Goal: Transaction & Acquisition: Purchase product/service

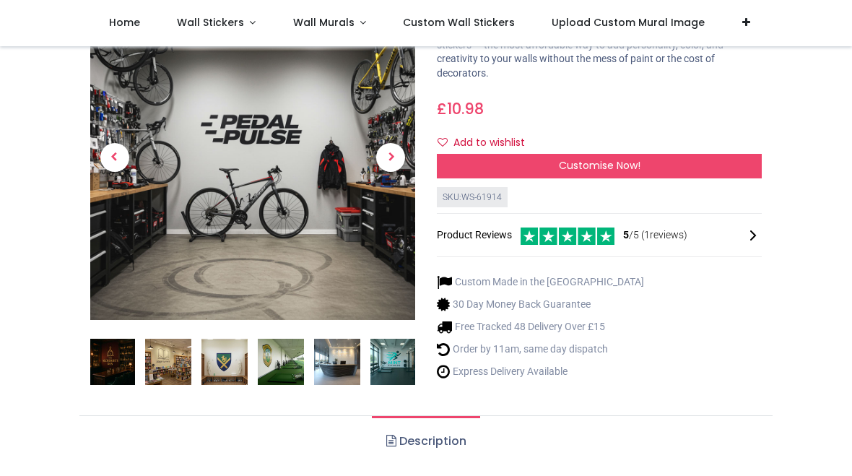
scroll to position [153, 0]
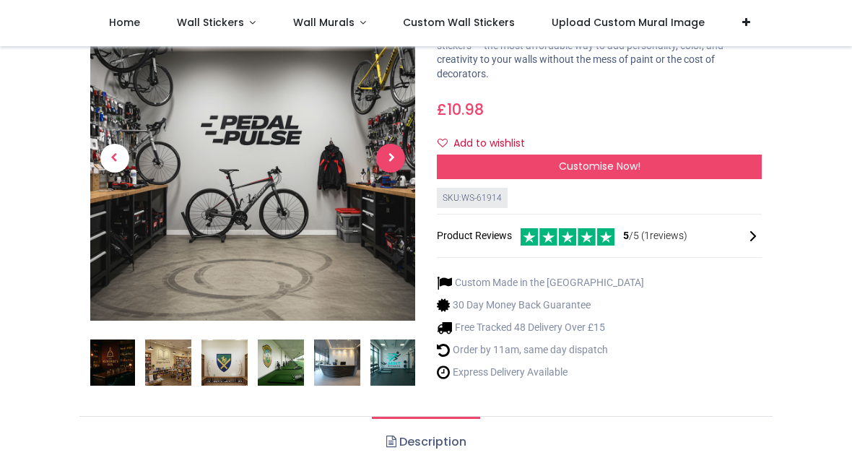
click at [391, 155] on span "Next" at bounding box center [390, 158] width 29 height 29
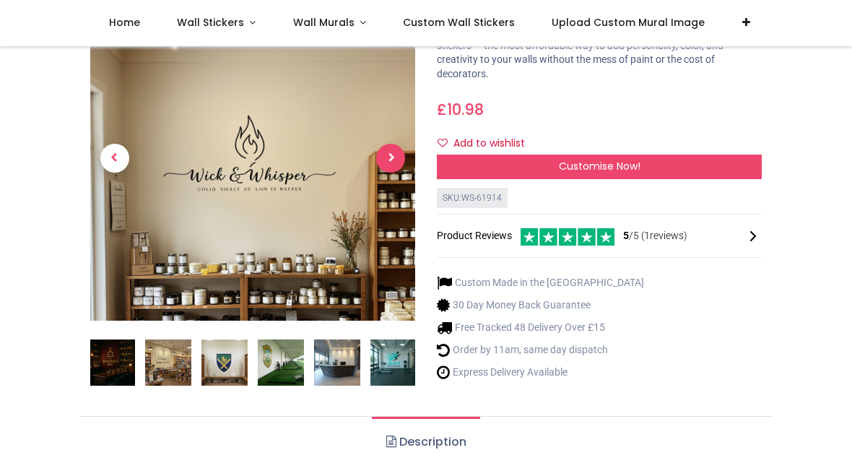
click at [394, 160] on span "Next" at bounding box center [390, 158] width 29 height 29
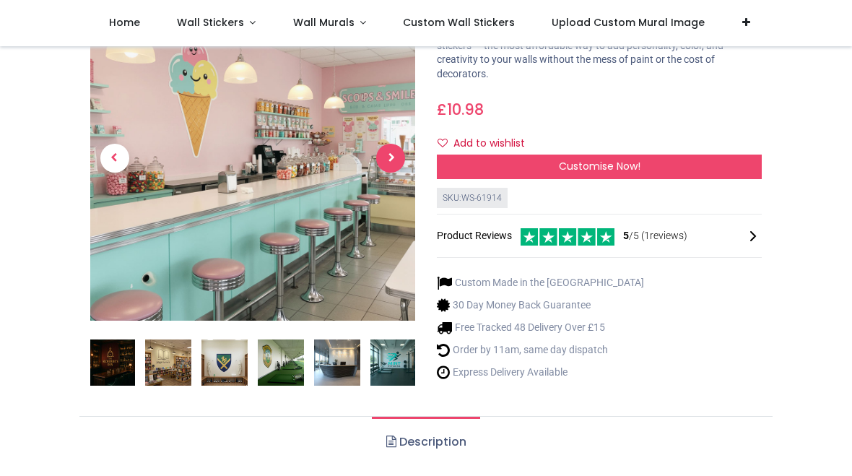
click at [394, 158] on span "Next" at bounding box center [390, 158] width 29 height 29
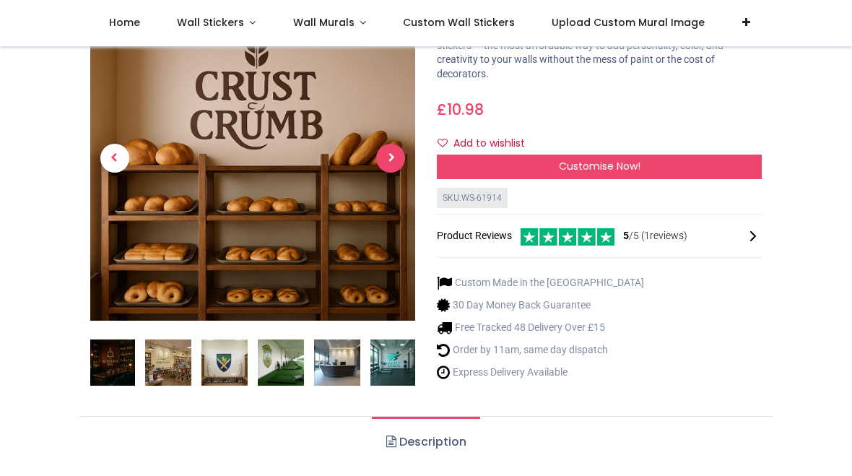
click at [394, 158] on span "Next" at bounding box center [390, 158] width 29 height 29
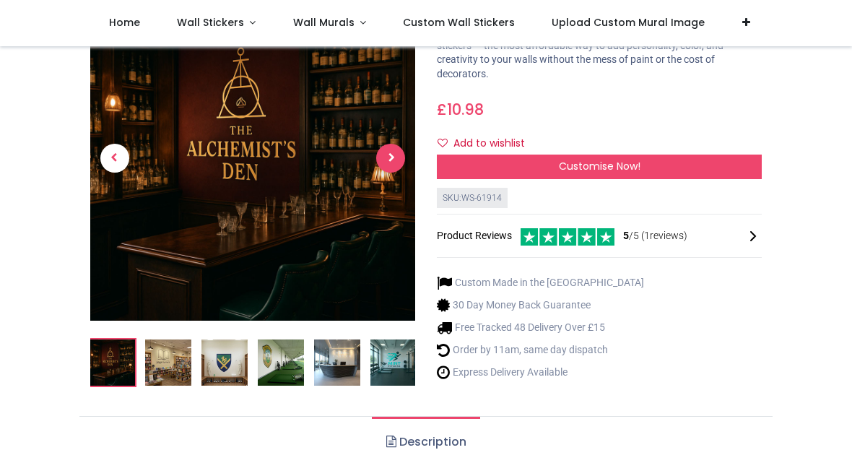
click at [393, 158] on span "Next" at bounding box center [390, 158] width 29 height 29
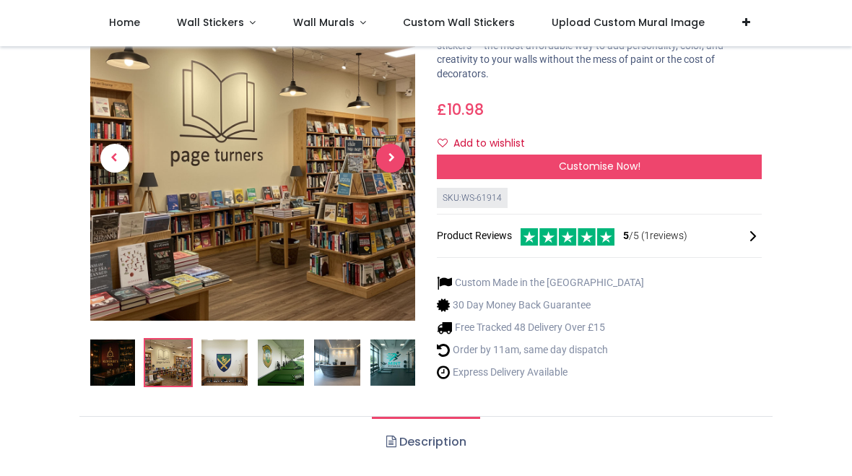
click at [394, 158] on span "Next" at bounding box center [390, 158] width 29 height 29
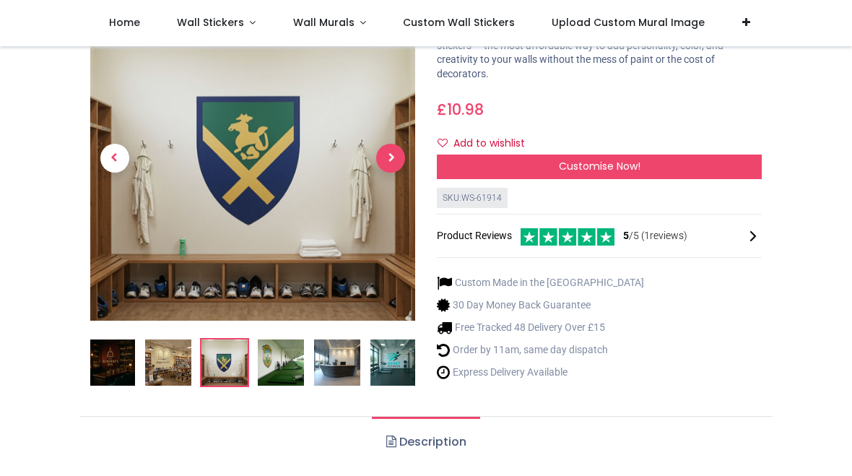
click at [394, 158] on span "Next" at bounding box center [390, 158] width 29 height 29
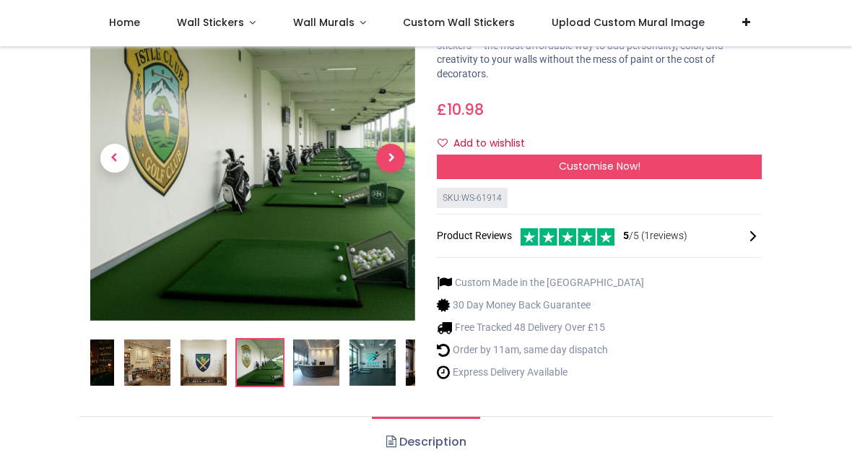
click at [394, 158] on span "Next" at bounding box center [390, 158] width 29 height 29
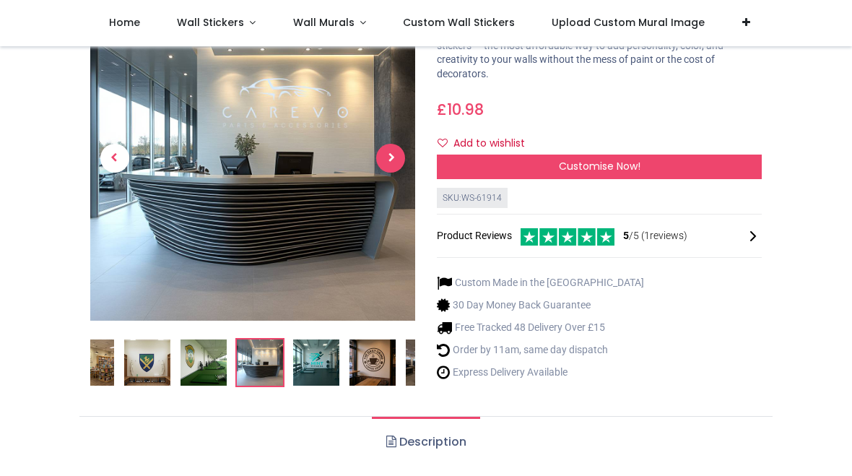
click at [394, 158] on span "Next" at bounding box center [390, 158] width 29 height 29
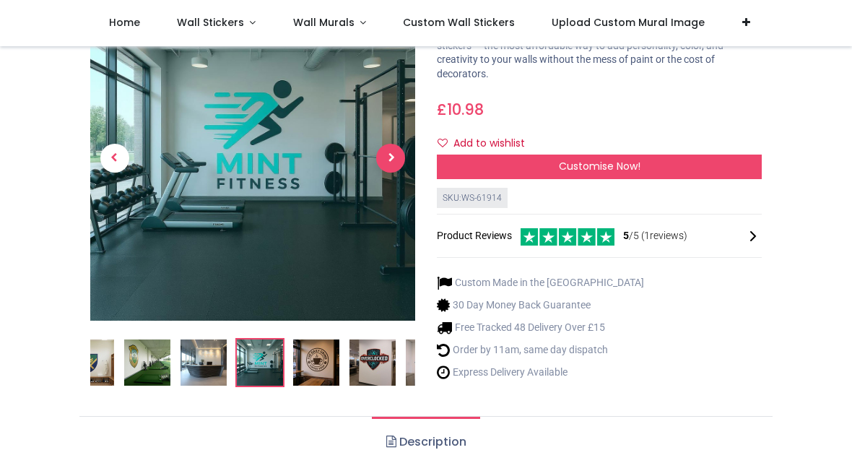
click at [394, 158] on span "Next" at bounding box center [390, 158] width 29 height 29
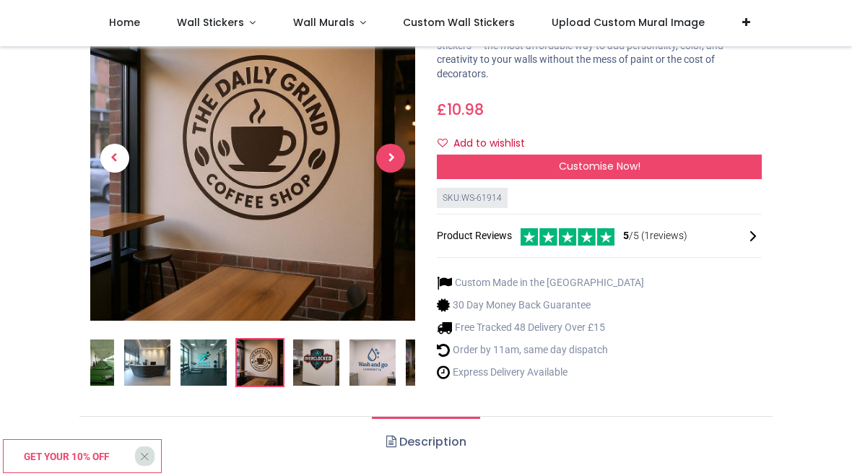
click at [394, 158] on span "Next" at bounding box center [390, 158] width 29 height 29
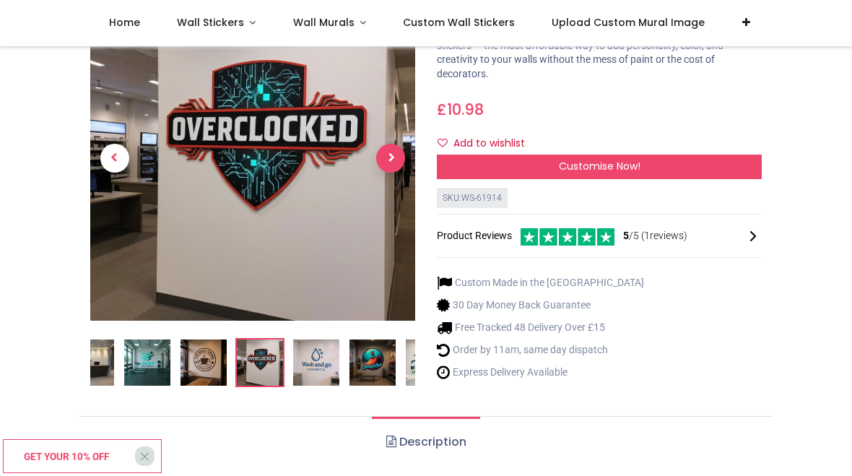
click at [393, 158] on span "Next" at bounding box center [390, 158] width 29 height 29
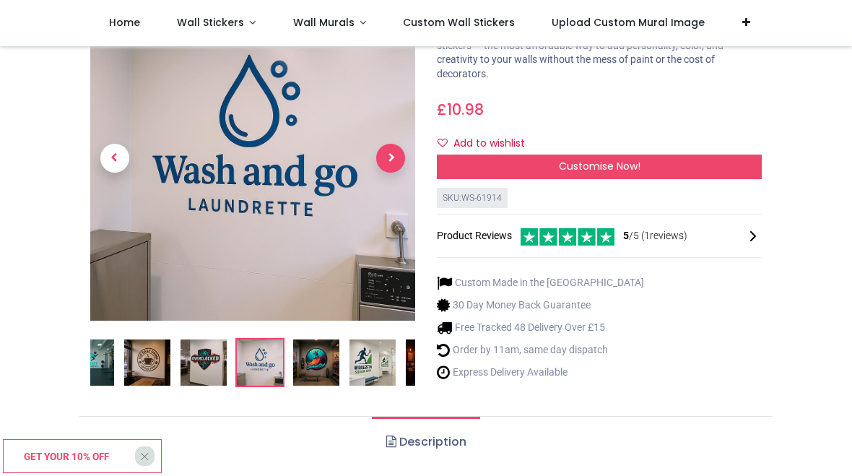
click at [393, 160] on span "Next" at bounding box center [390, 158] width 29 height 29
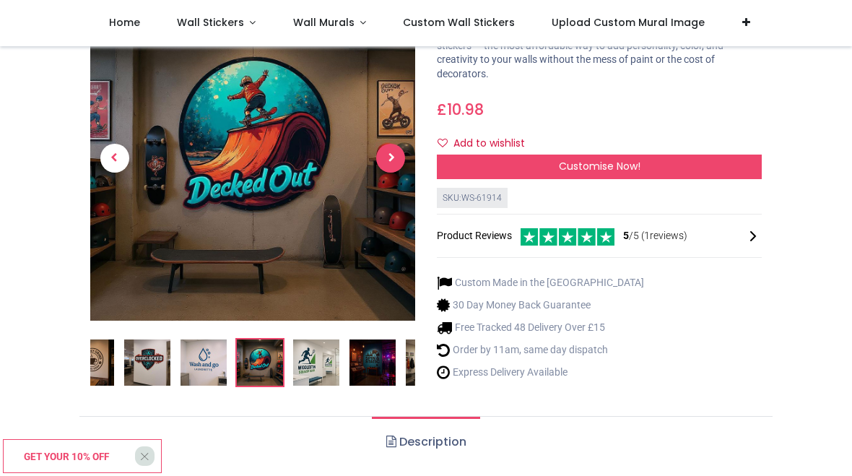
click at [393, 160] on span "Next" at bounding box center [390, 158] width 29 height 29
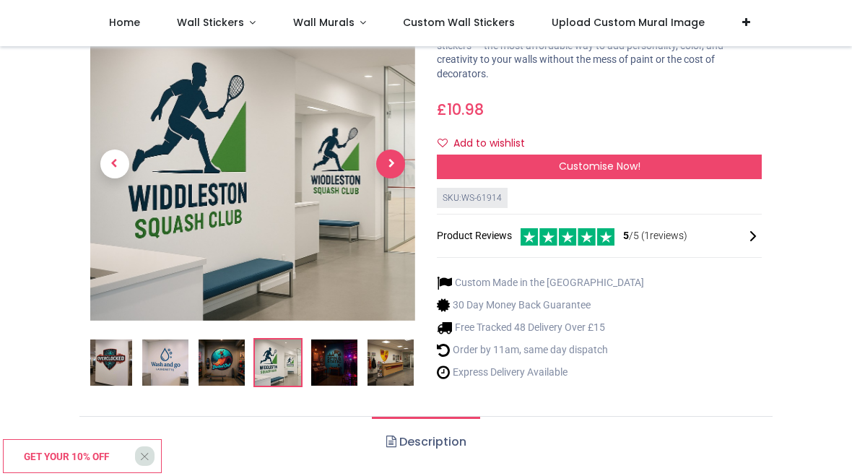
click at [393, 160] on span "Next" at bounding box center [390, 163] width 29 height 29
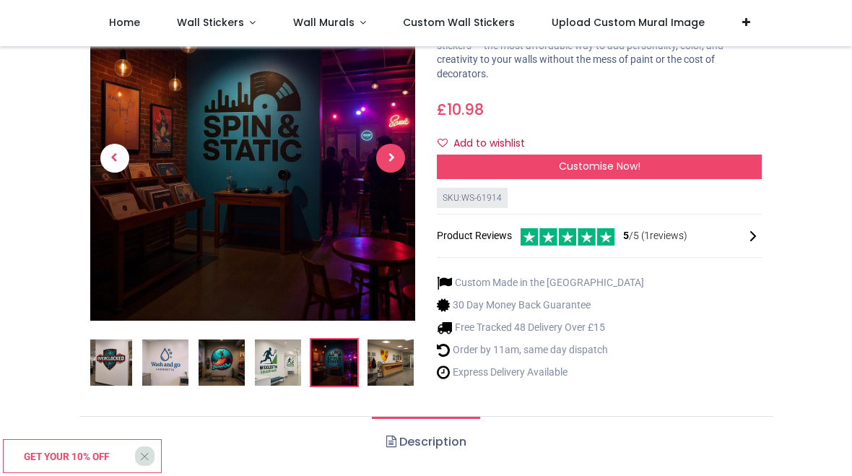
click at [392, 160] on span "Next" at bounding box center [390, 158] width 29 height 29
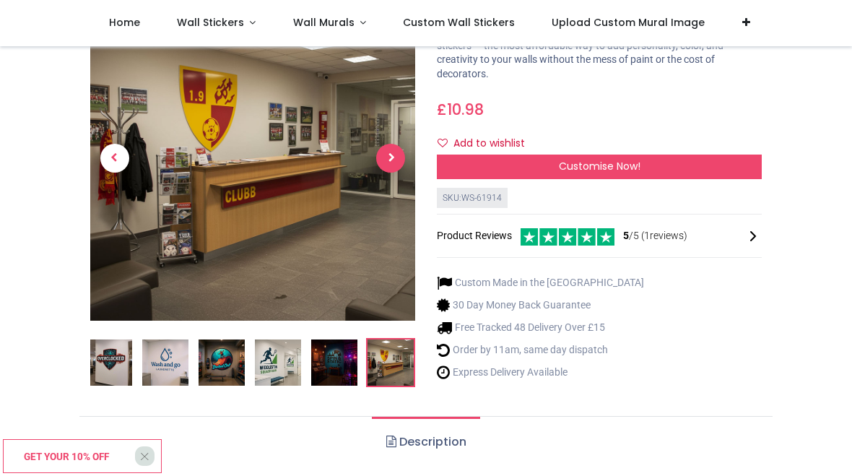
click at [392, 160] on span "Next" at bounding box center [390, 158] width 29 height 29
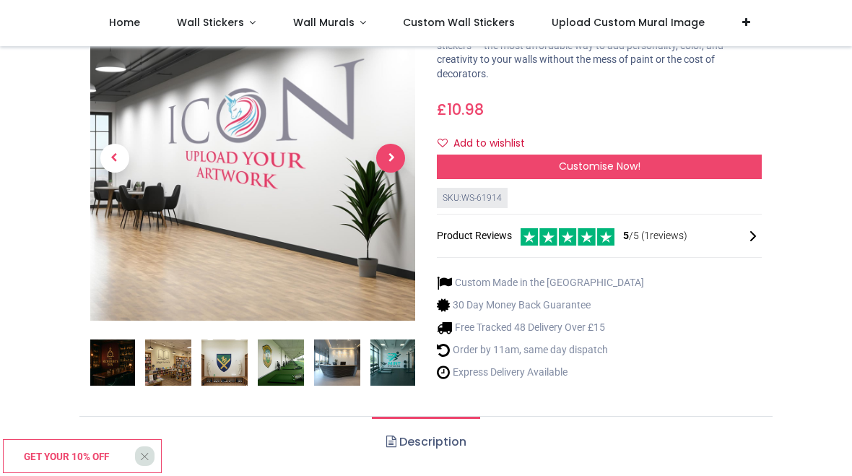
click at [392, 160] on span "Next" at bounding box center [390, 158] width 29 height 29
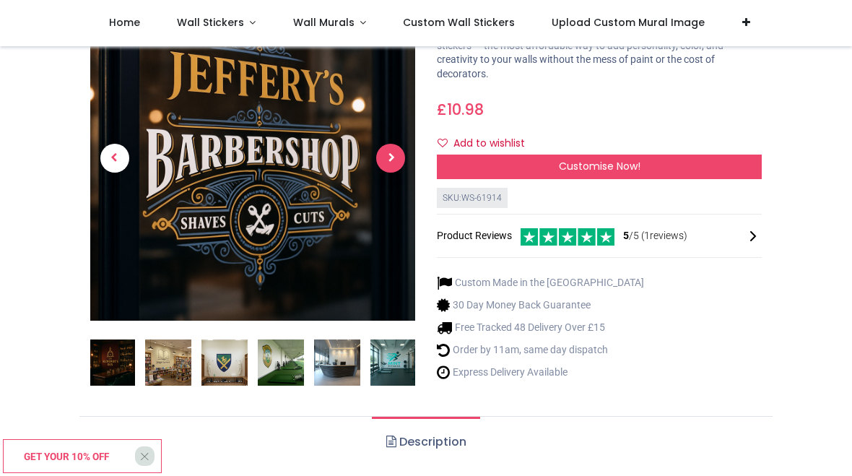
click at [391, 160] on span "Next" at bounding box center [390, 158] width 29 height 29
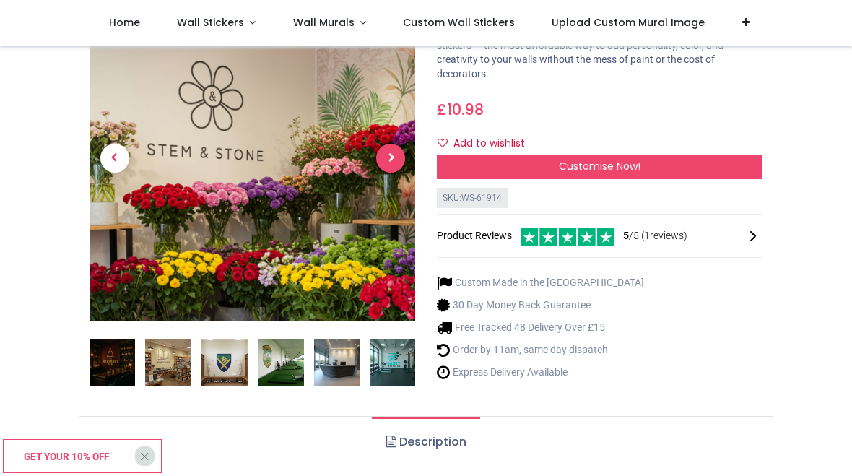
click at [391, 160] on span "Next" at bounding box center [390, 158] width 29 height 29
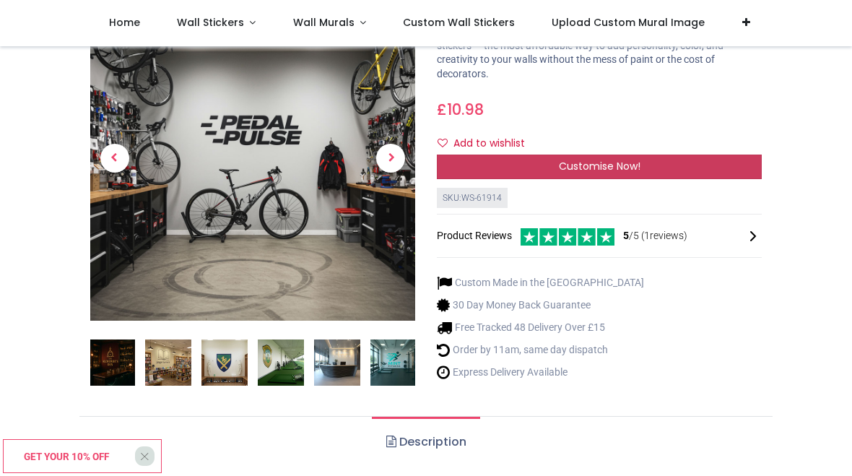
click at [605, 162] on span "Customise Now!" at bounding box center [600, 166] width 82 height 14
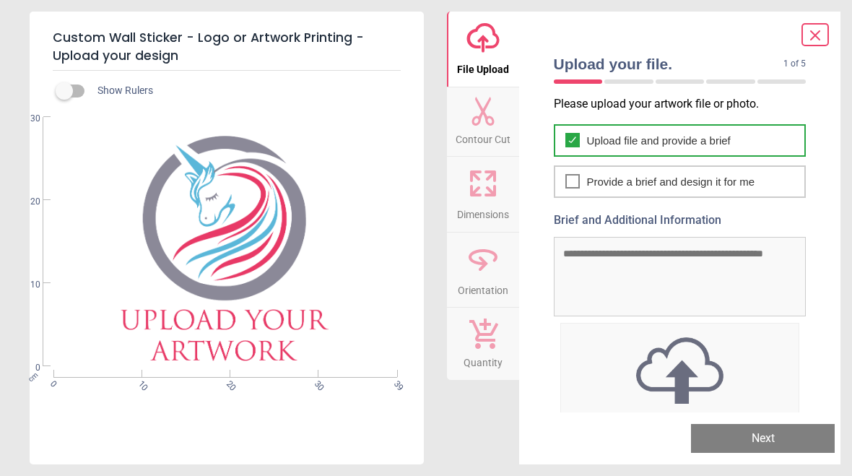
click at [625, 136] on span "Upload file and provide a brief" at bounding box center [659, 140] width 144 height 15
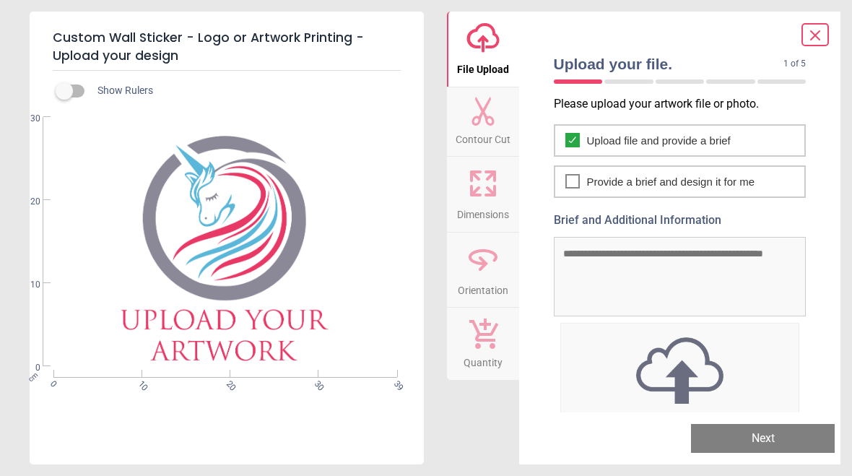
click at [682, 372] on img at bounding box center [680, 370] width 238 height 75
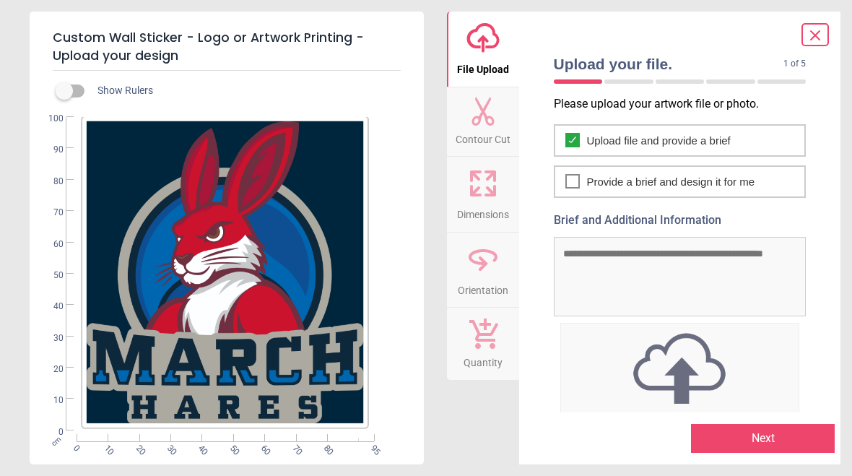
click at [483, 118] on icon at bounding box center [483, 111] width 29 height 29
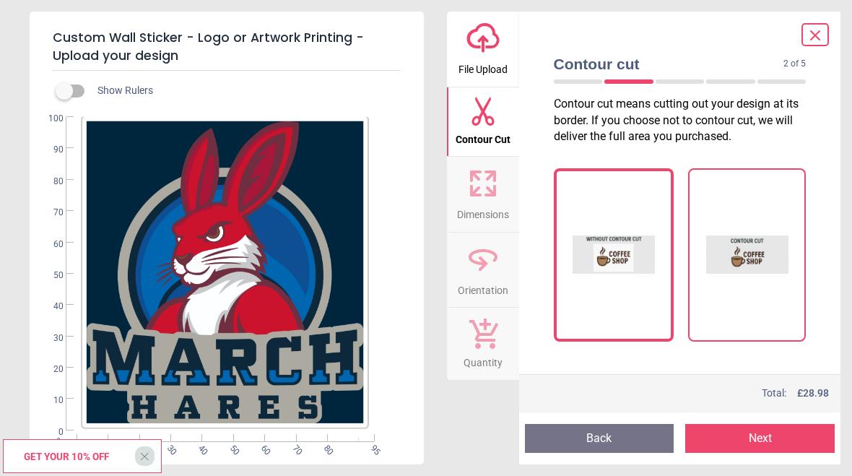
click at [752, 248] on img at bounding box center [747, 255] width 82 height 144
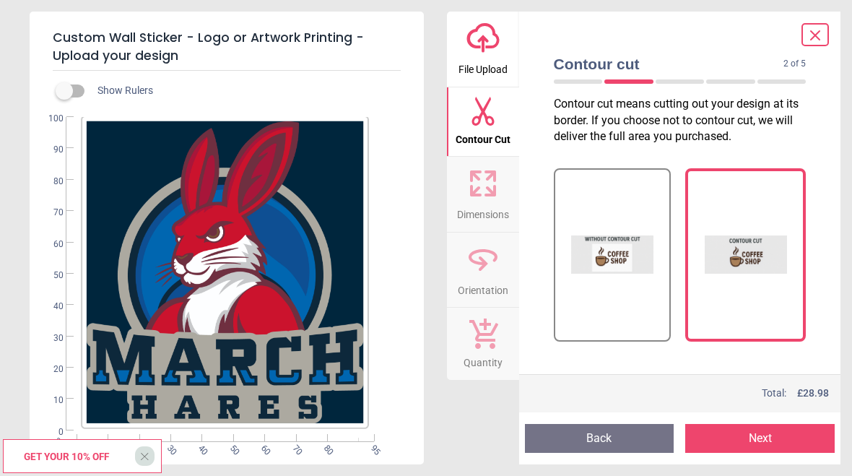
click at [752, 444] on button "Next" at bounding box center [759, 438] width 149 height 29
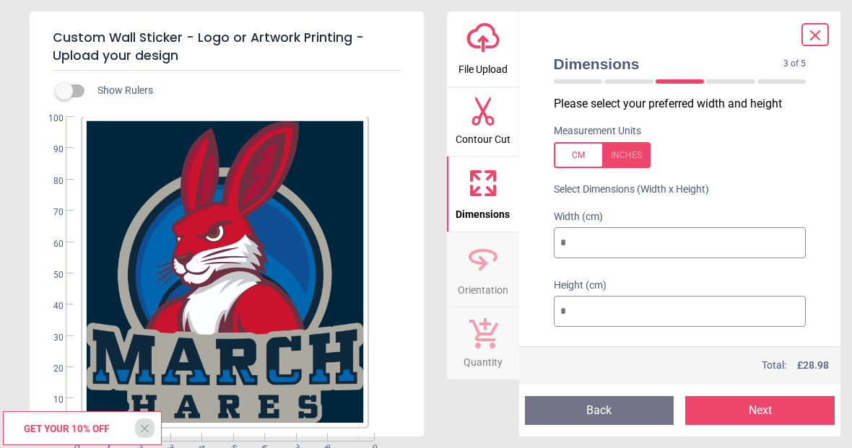
type input "*"
type input "**"
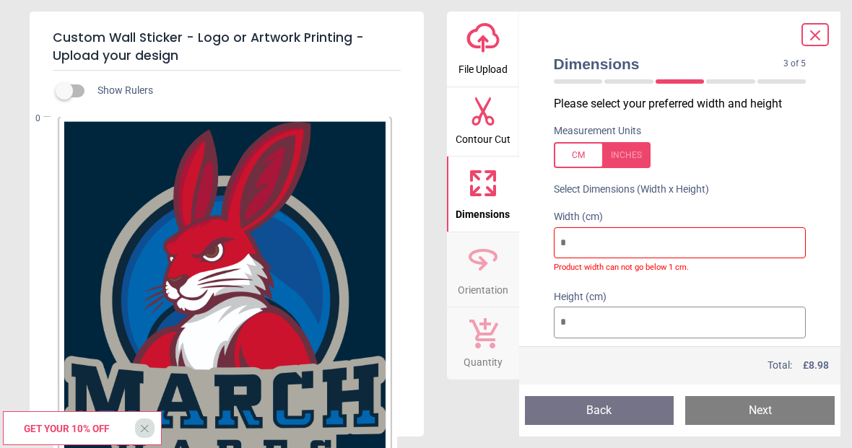
type input "*"
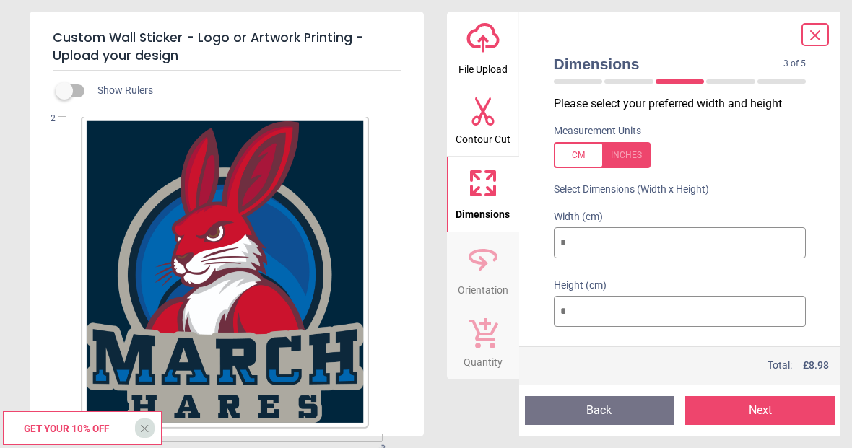
type input "**"
type input "***"
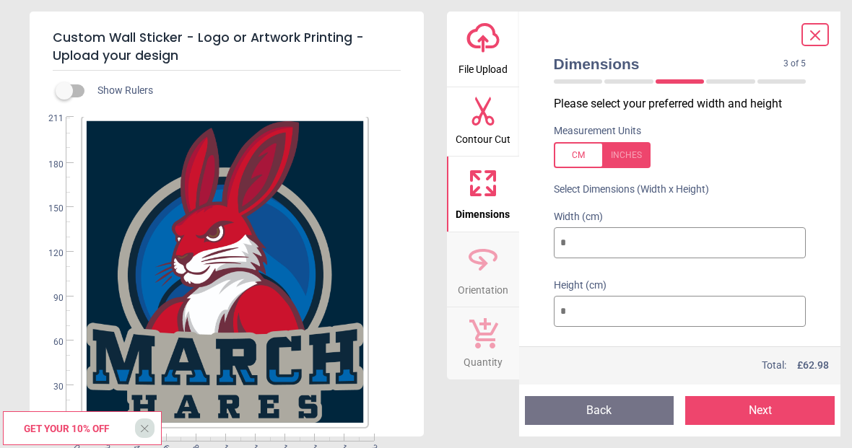
click at [758, 414] on button "Next" at bounding box center [759, 410] width 149 height 29
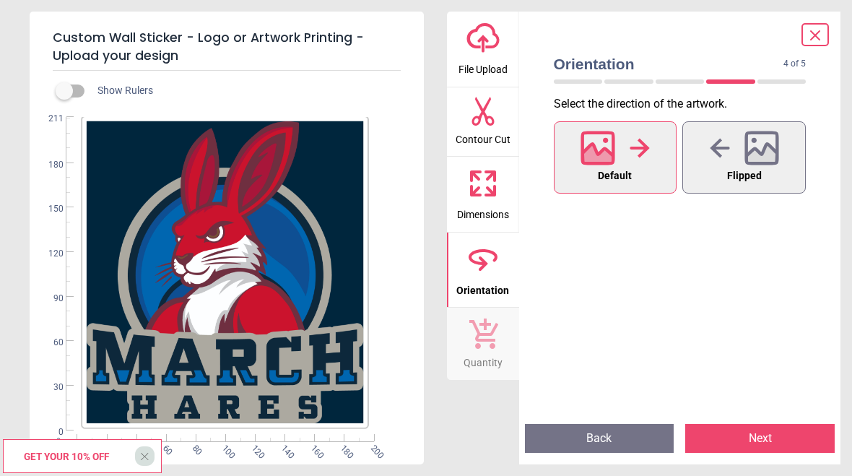
click at [752, 438] on button "Next" at bounding box center [759, 438] width 149 height 29
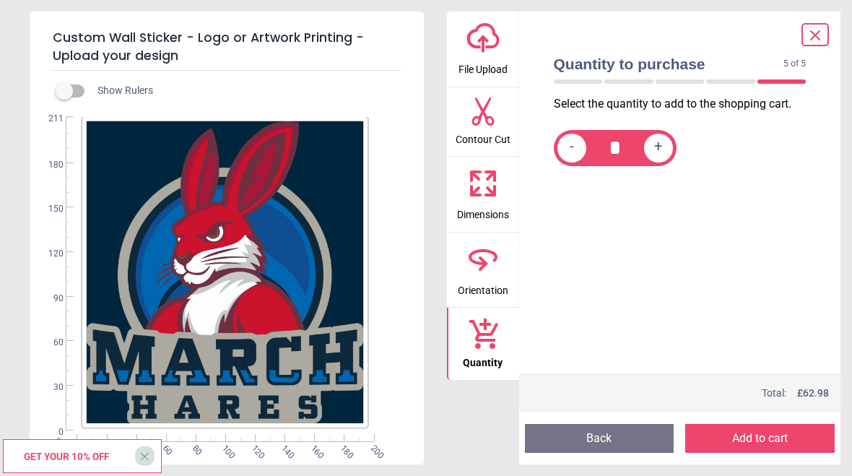
click at [752, 437] on button "Add to cart" at bounding box center [759, 438] width 149 height 29
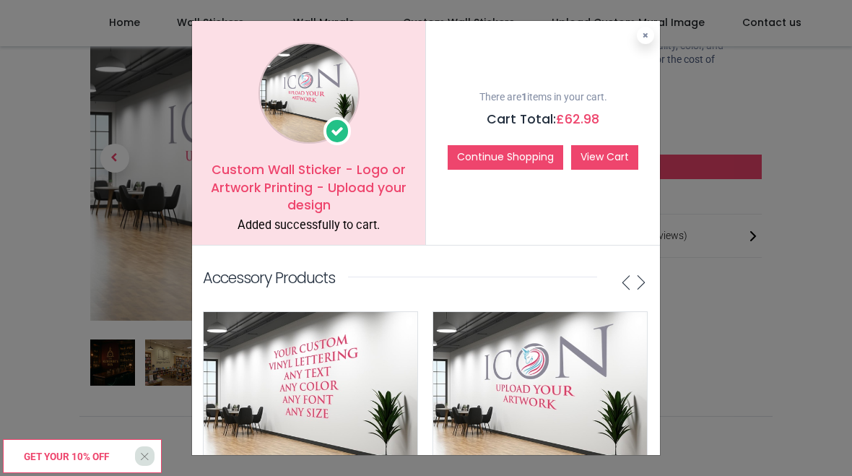
click at [608, 157] on link "View Cart" at bounding box center [604, 157] width 67 height 25
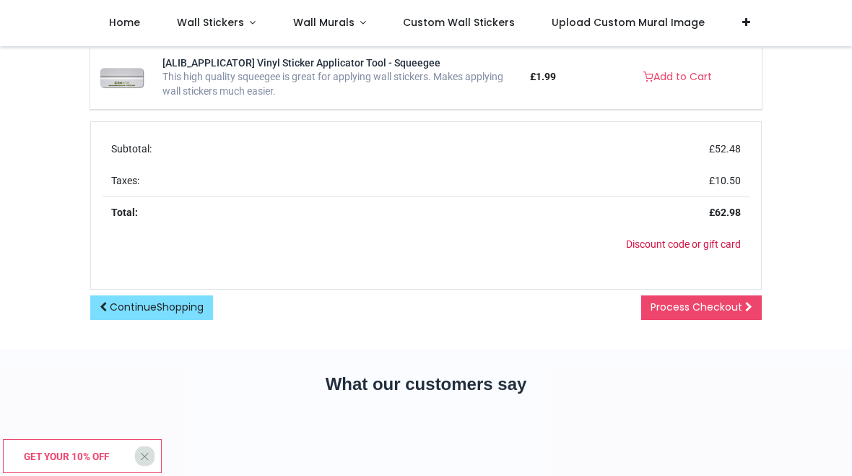
scroll to position [590, 0]
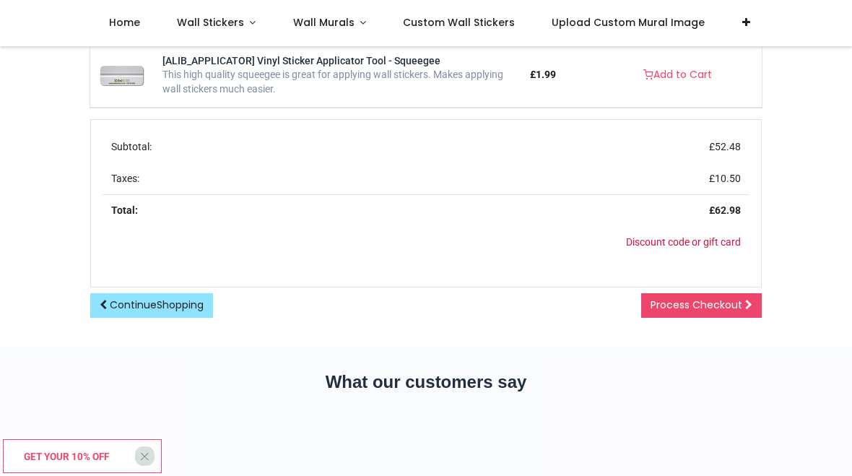
click at [142, 305] on span "Continue Shopping" at bounding box center [157, 305] width 94 height 14
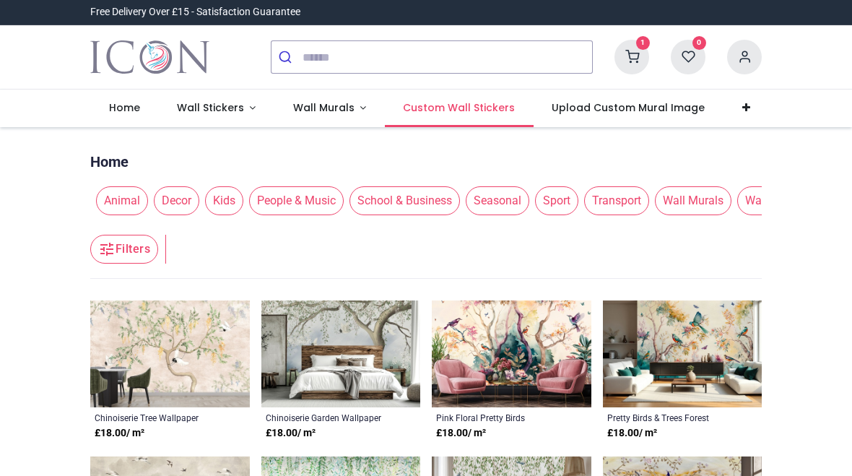
click at [429, 113] on span "Custom Wall Stickers" at bounding box center [459, 107] width 112 height 14
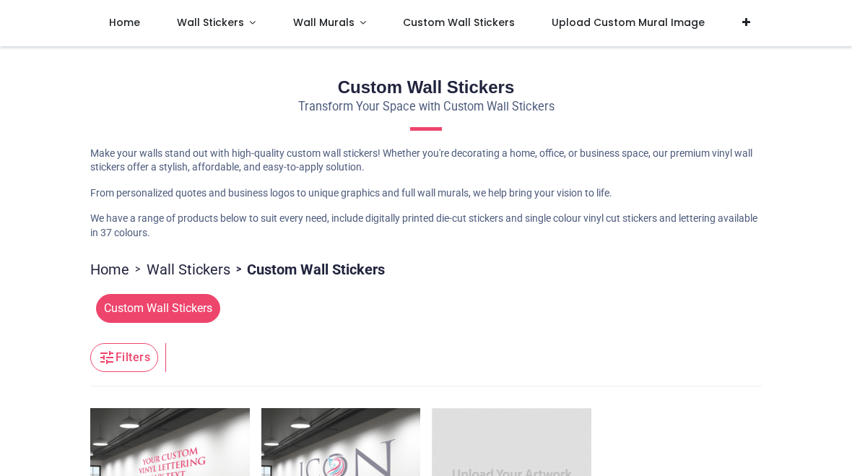
scroll to position [52, 0]
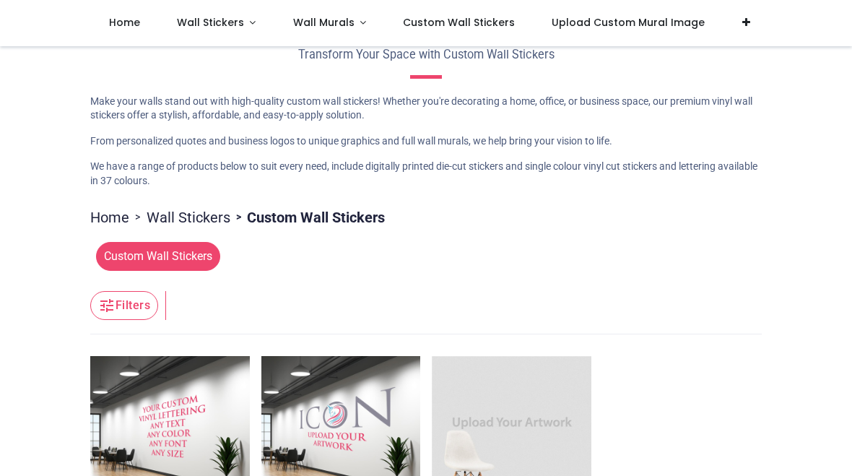
click at [164, 253] on span "Custom Wall Stickers" at bounding box center [158, 256] width 124 height 29
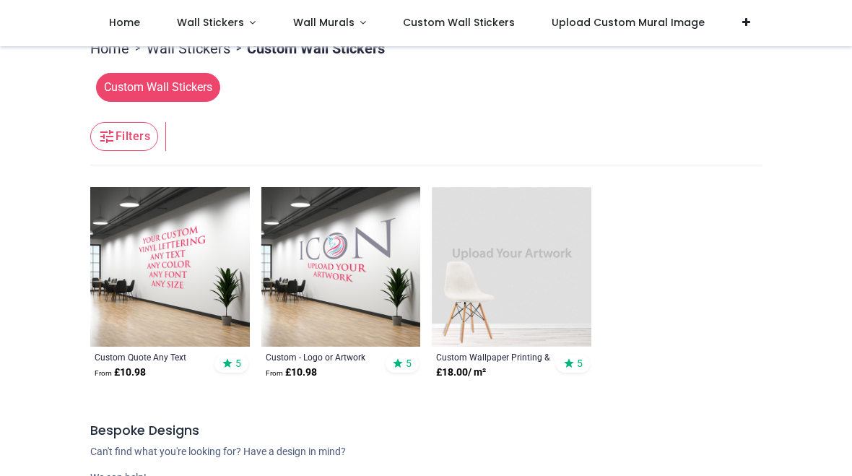
scroll to position [222, 0]
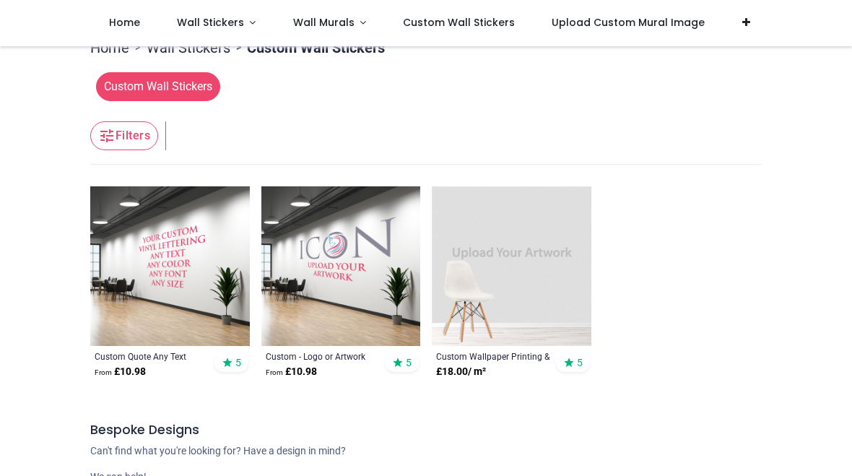
click at [348, 275] on img at bounding box center [341, 266] width 160 height 160
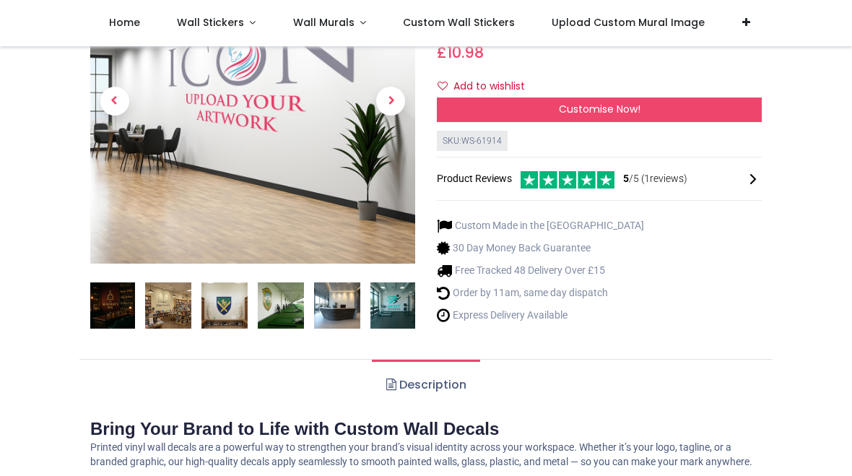
scroll to position [132, 0]
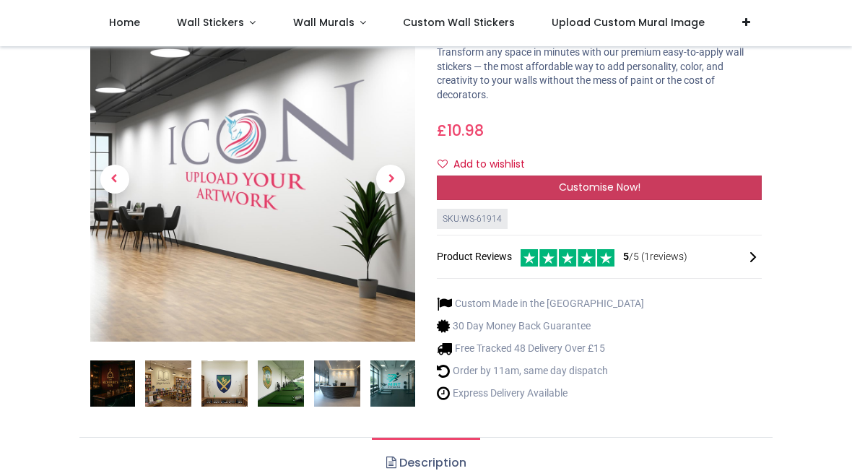
click at [581, 185] on span "Customise Now!" at bounding box center [600, 187] width 82 height 14
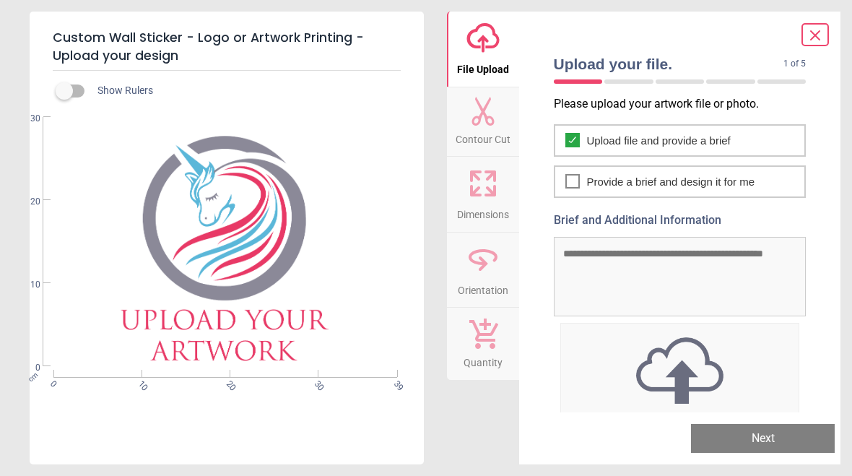
scroll to position [0, 0]
click at [818, 32] on icon at bounding box center [815, 35] width 9 height 9
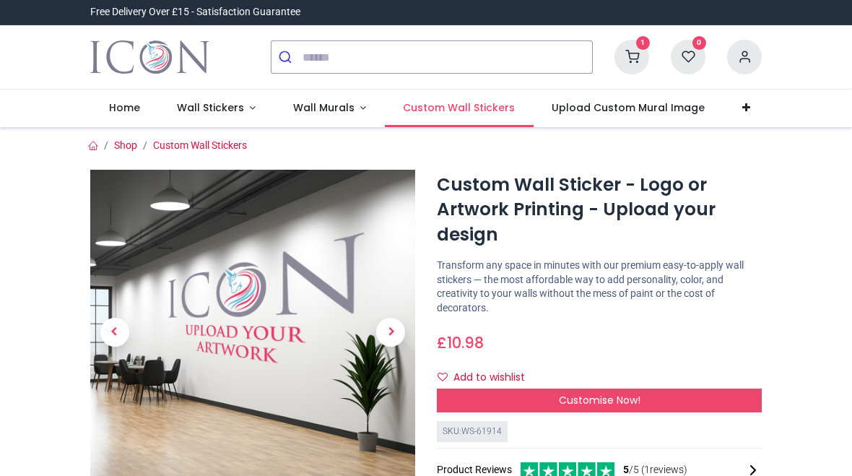
click at [459, 113] on span "Custom Wall Stickers" at bounding box center [459, 107] width 112 height 14
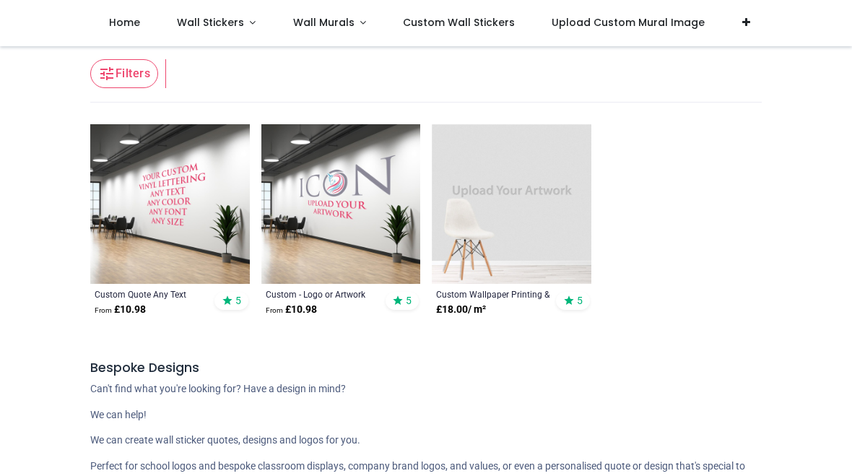
scroll to position [290, 0]
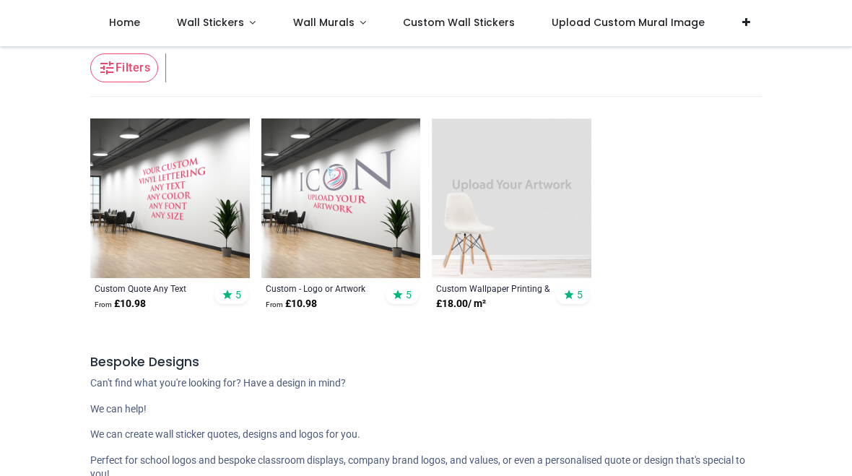
click at [172, 217] on img at bounding box center [170, 198] width 160 height 160
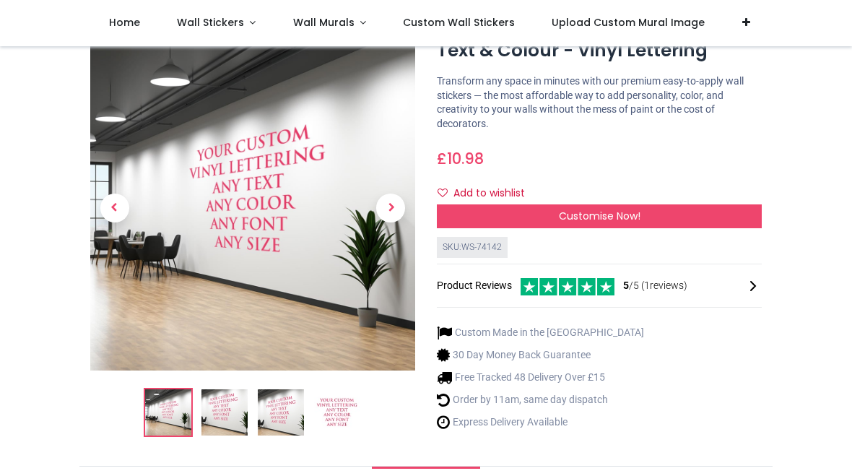
scroll to position [127, 0]
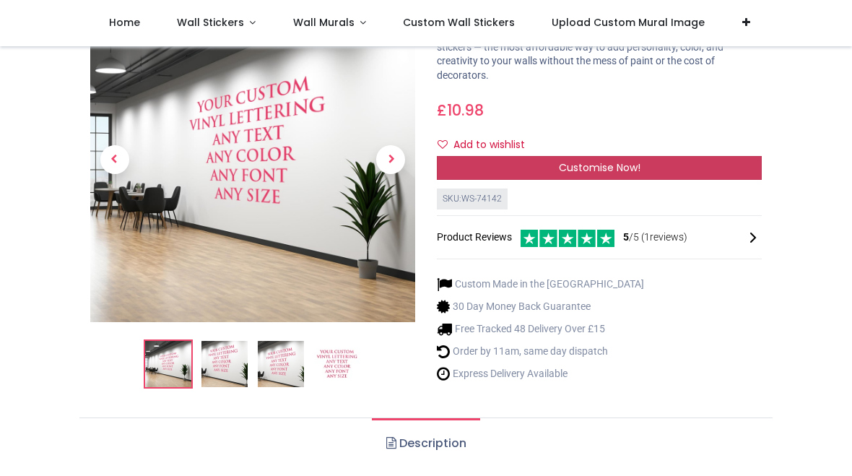
click at [593, 165] on span "Customise Now!" at bounding box center [600, 167] width 82 height 14
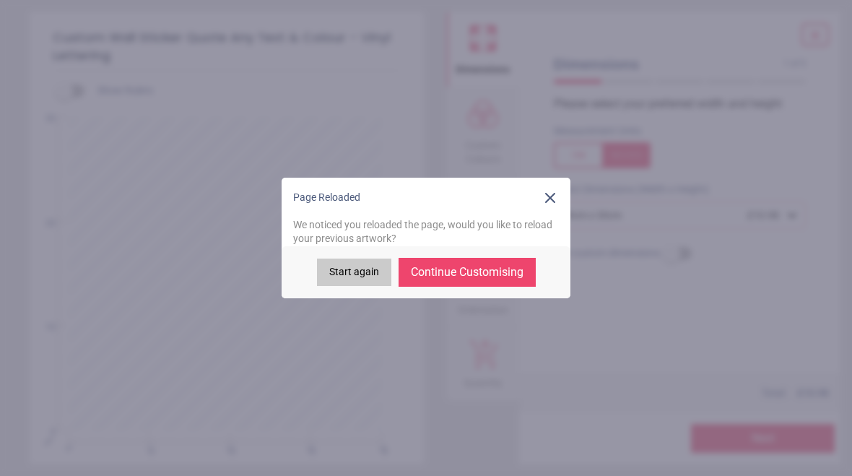
click at [452, 273] on button "Continue Customising" at bounding box center [467, 272] width 137 height 29
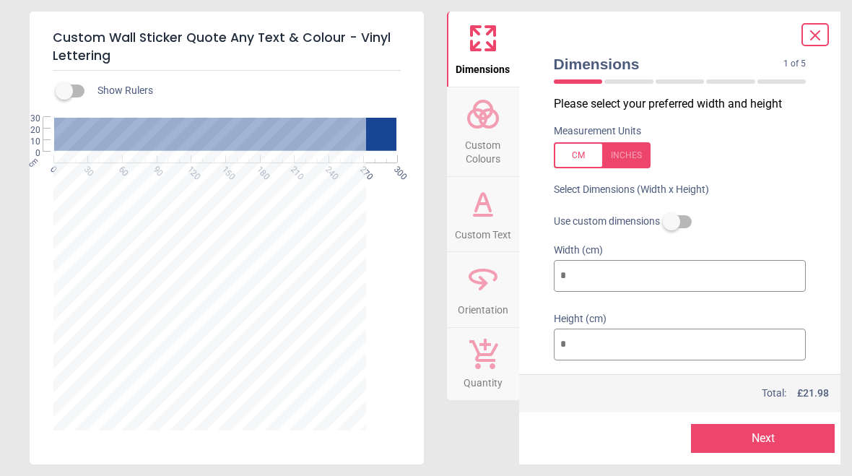
type textarea "**********"
click at [485, 131] on span "Custom Colours" at bounding box center [482, 148] width 69 height 35
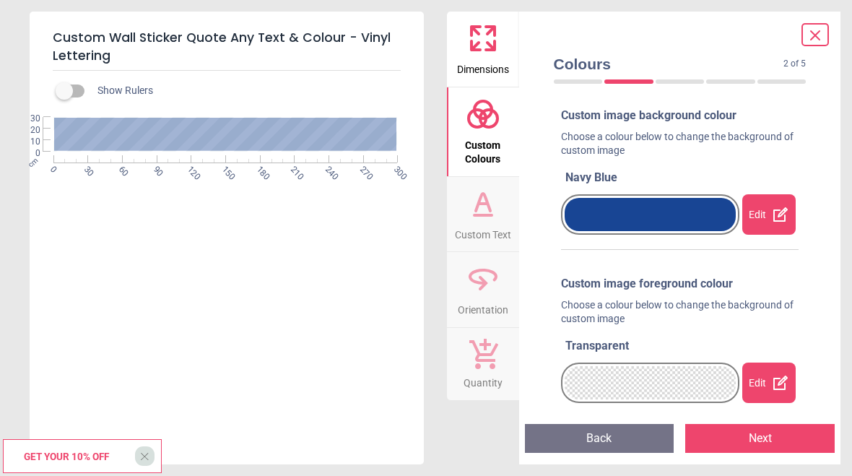
click at [477, 215] on icon at bounding box center [482, 215] width 17 height 0
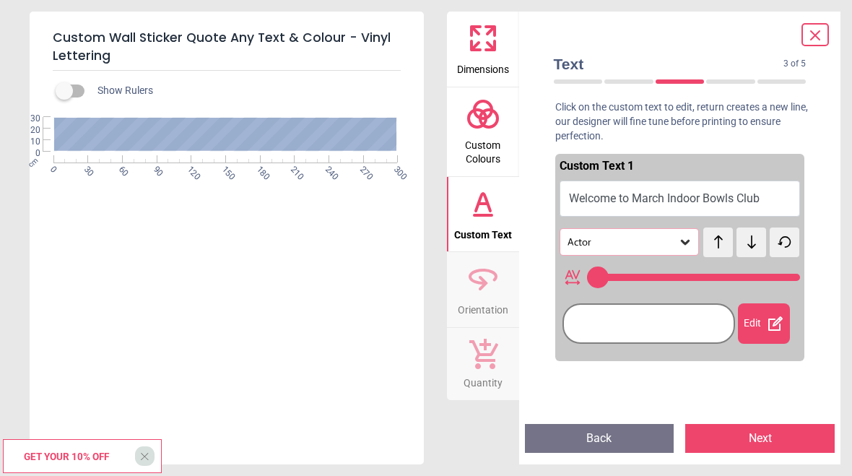
type input "**"
click at [628, 199] on button "Welcome to March Indoor Bowls Club" at bounding box center [680, 199] width 241 height 36
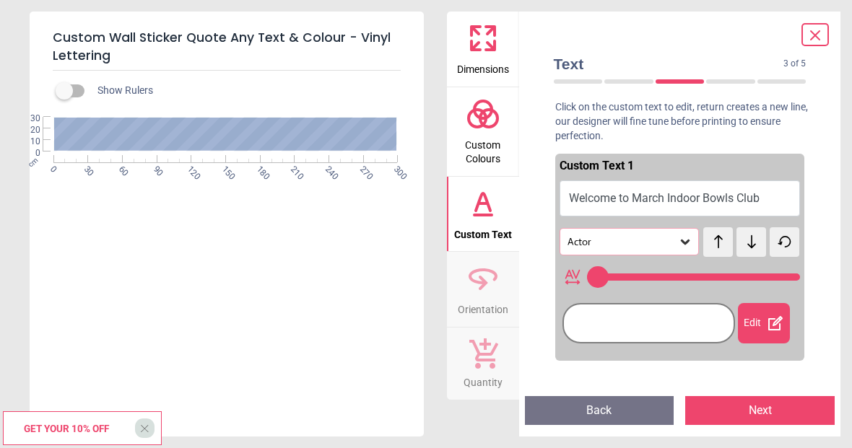
click at [668, 196] on button "Welcome to March Indoor Bowls Club" at bounding box center [680, 199] width 241 height 36
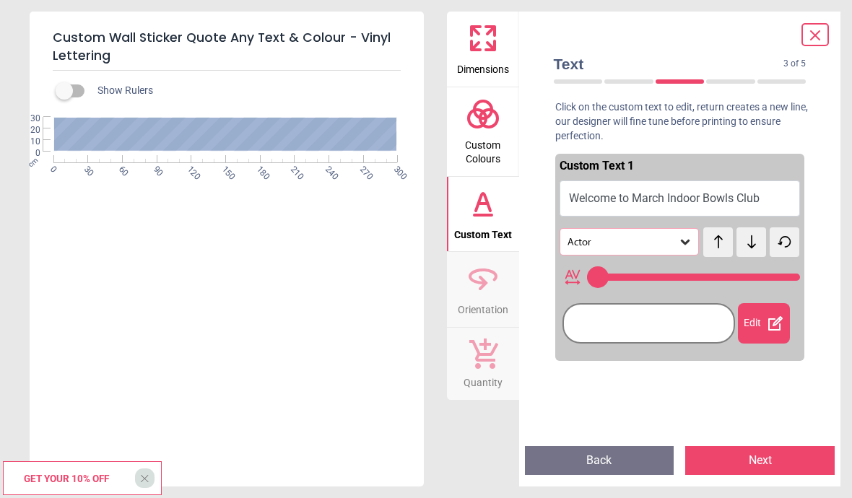
click at [227, 135] on textarea "**********" at bounding box center [225, 133] width 341 height 19
type textarea "**********"
type input "**"
type textarea "**********"
type input "**"
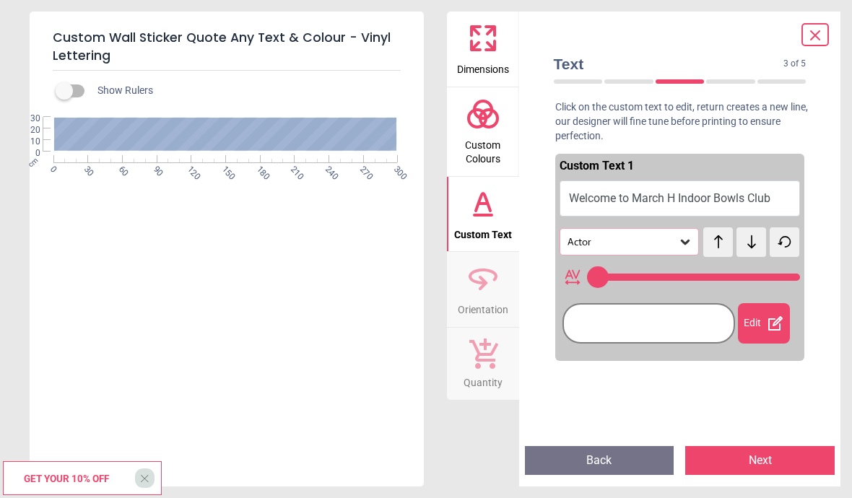
type textarea "**********"
type input "**"
type textarea "**********"
type input "**"
type textarea "**********"
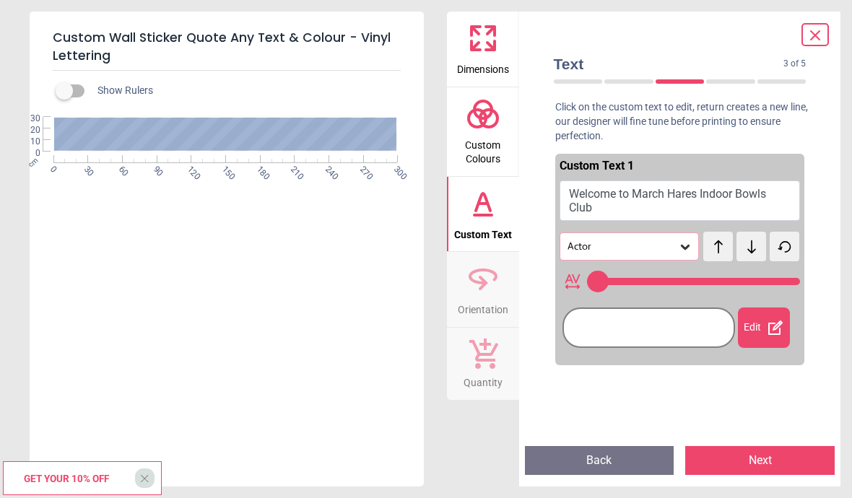
type input "**"
type textarea "**********"
click at [487, 131] on span "Custom Colours" at bounding box center [482, 148] width 69 height 35
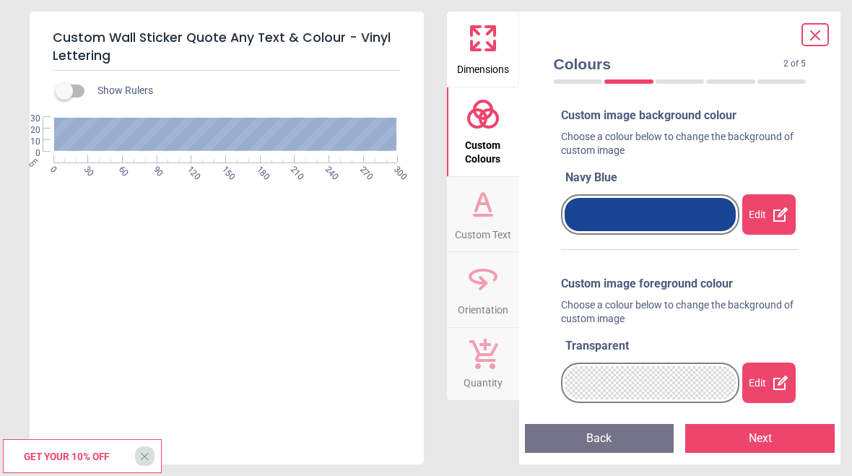
click at [765, 376] on div "Edit" at bounding box center [768, 383] width 53 height 40
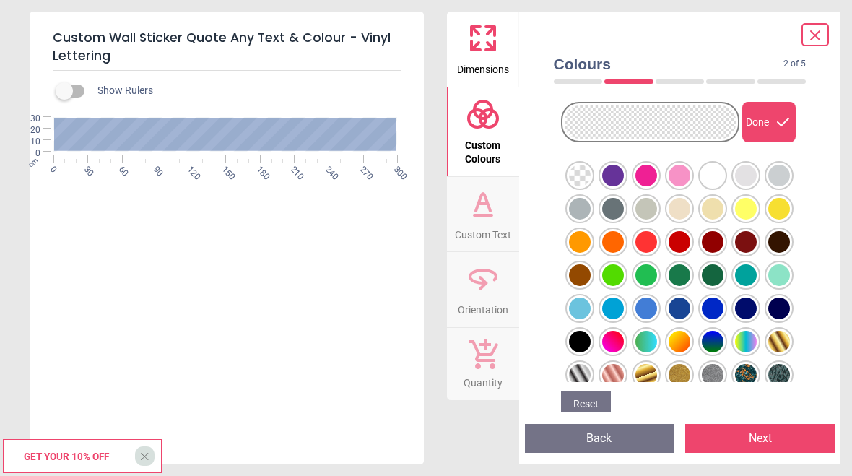
scroll to position [261, 0]
click at [591, 173] on div at bounding box center [580, 176] width 22 height 22
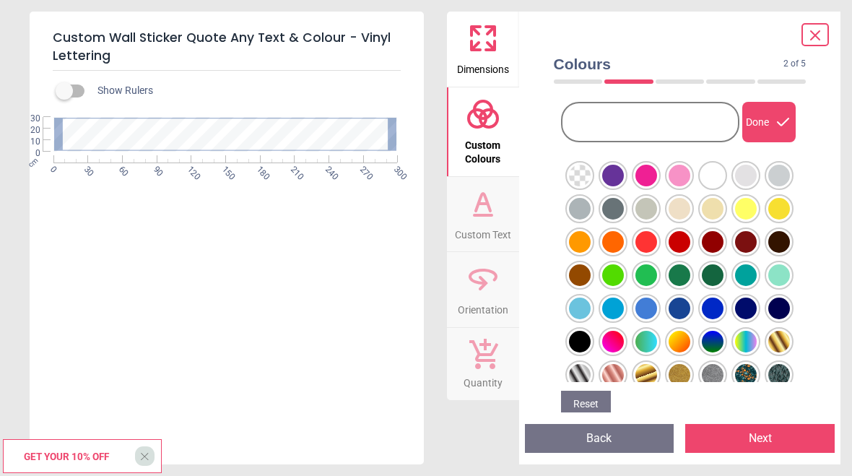
click at [578, 179] on div at bounding box center [580, 176] width 22 height 22
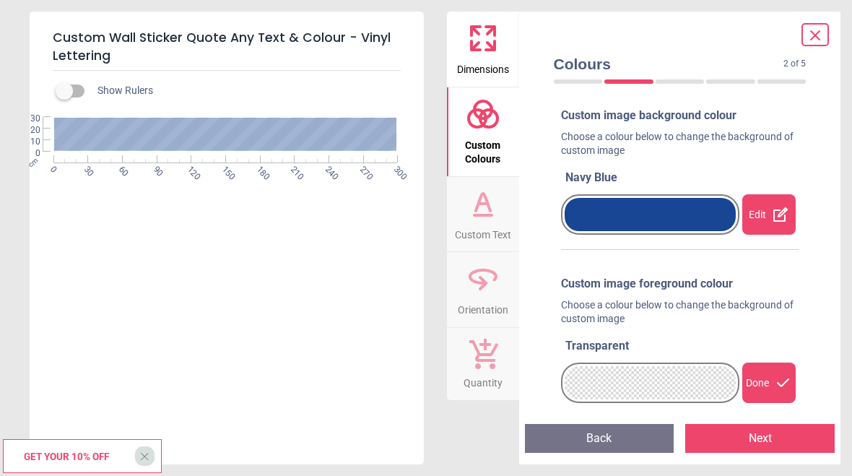
scroll to position [0, 0]
click at [472, 201] on icon at bounding box center [483, 203] width 35 height 35
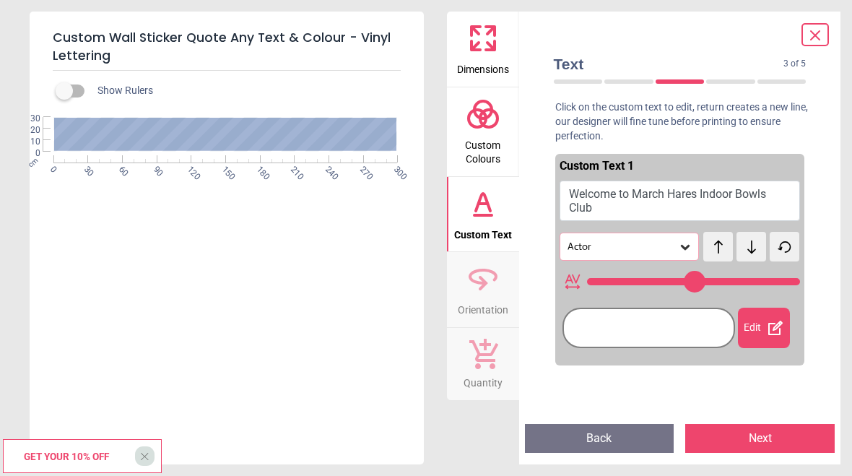
click at [485, 292] on icon at bounding box center [483, 278] width 35 height 35
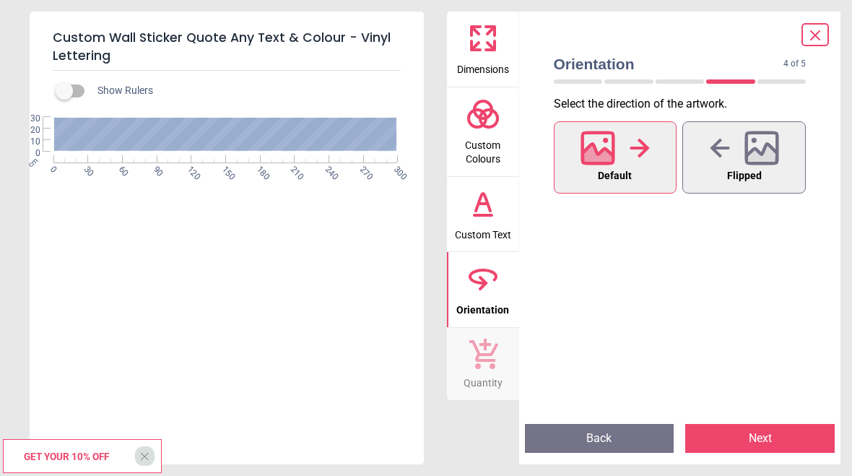
click at [484, 355] on icon at bounding box center [483, 353] width 30 height 32
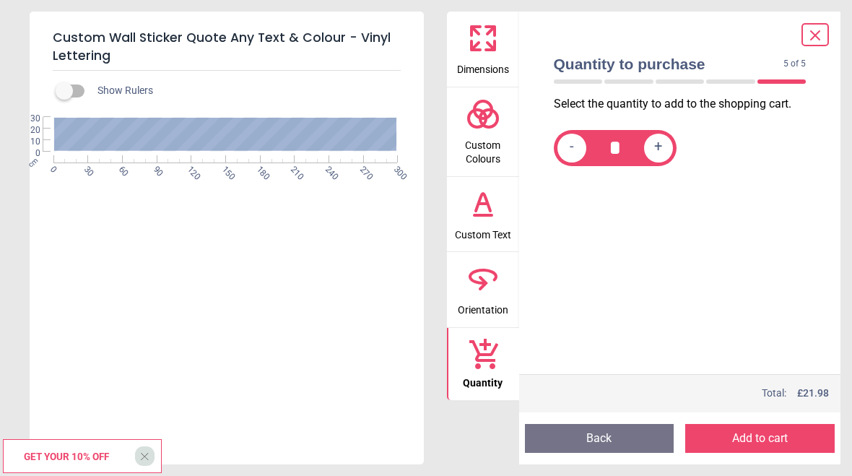
click at [739, 441] on html "Login • Register Home Wall Stickers" at bounding box center [426, 238] width 852 height 476
click at [739, 441] on button "Add to cart" at bounding box center [759, 438] width 149 height 29
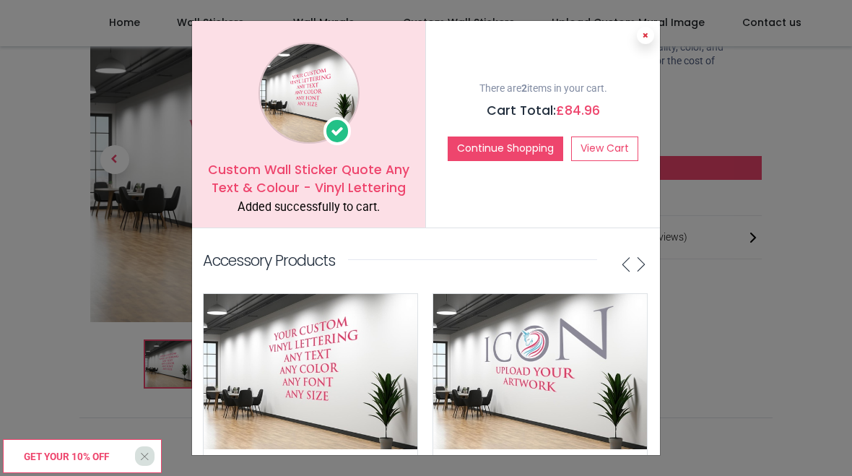
click at [646, 34] on icon at bounding box center [646, 35] width 6 height 7
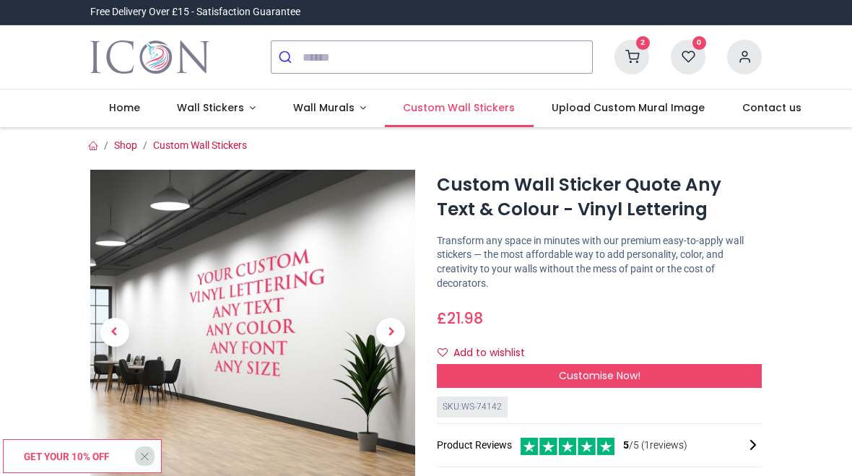
click at [451, 105] on span "Custom Wall Stickers" at bounding box center [459, 107] width 112 height 14
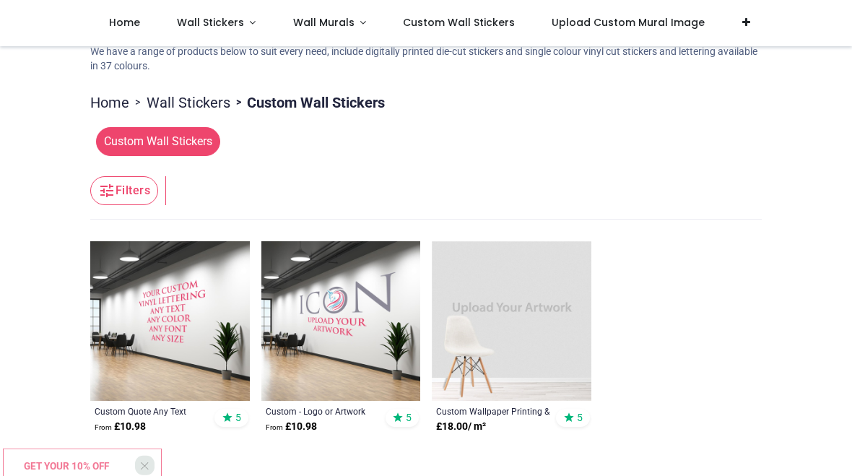
scroll to position [178, 0]
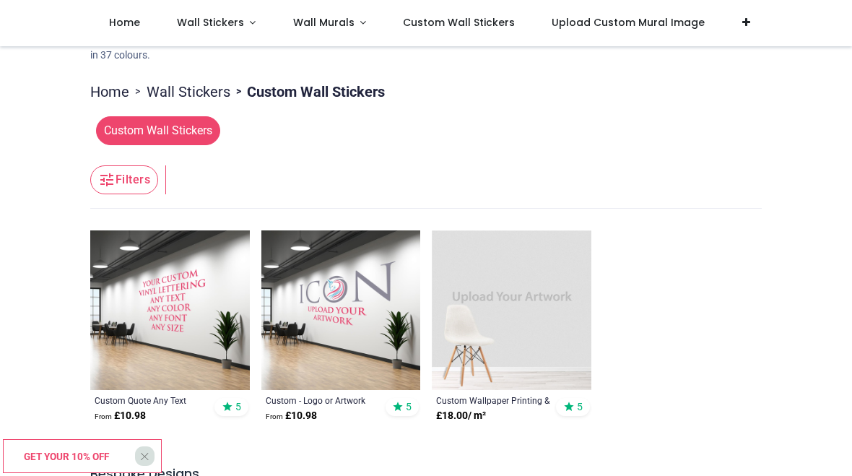
click at [326, 313] on img at bounding box center [341, 310] width 160 height 160
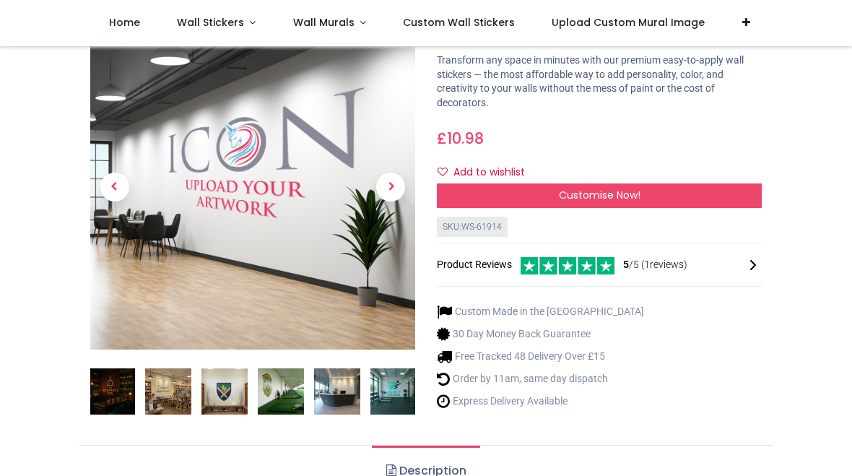
scroll to position [96, 0]
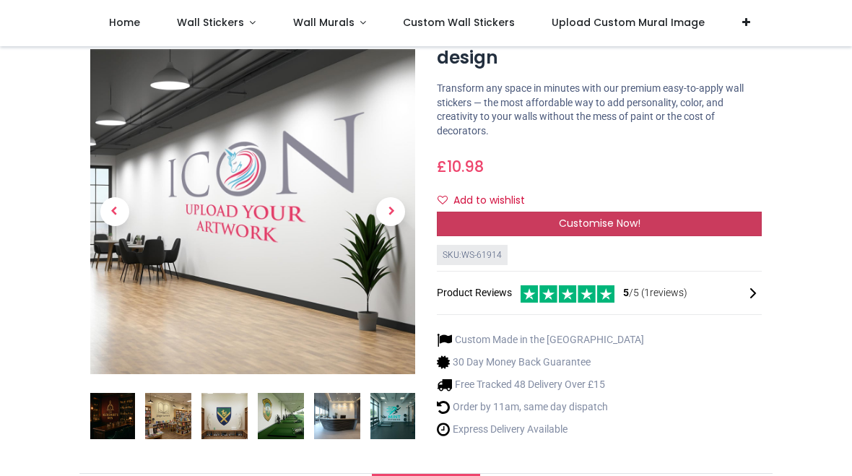
click at [545, 223] on div "Customise Now!" at bounding box center [599, 224] width 325 height 25
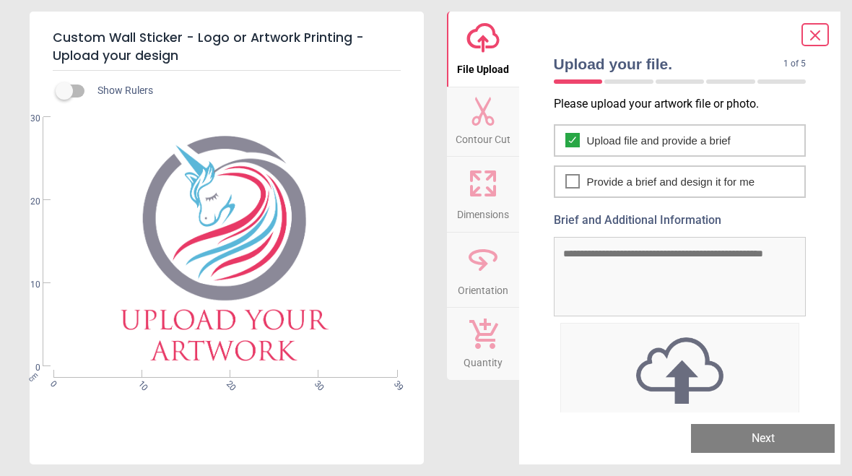
click at [815, 35] on icon at bounding box center [815, 35] width 9 height 9
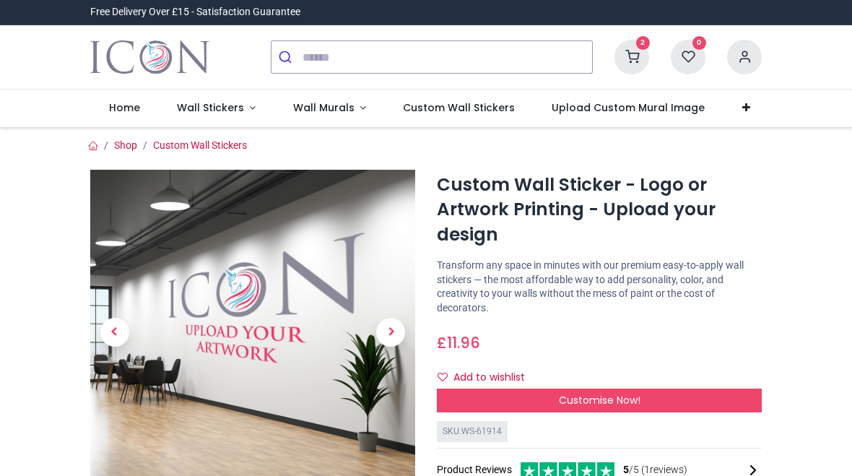
click at [634, 54] on icon at bounding box center [632, 57] width 35 height 35
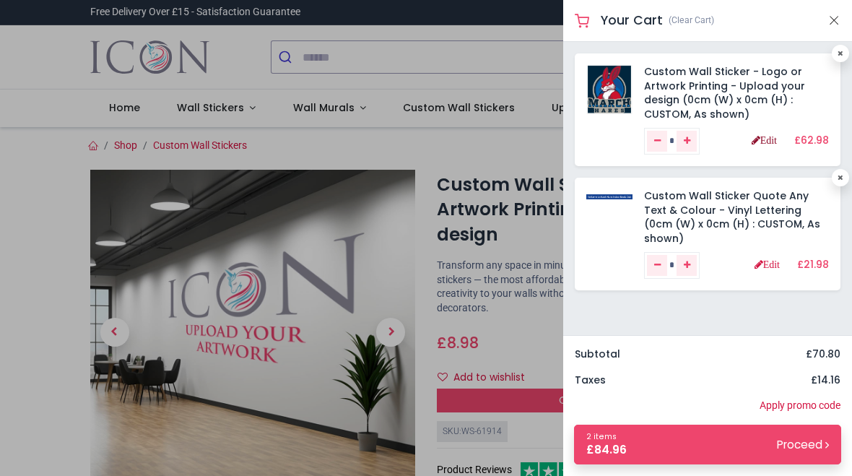
click at [763, 142] on link "Edit" at bounding box center [764, 140] width 25 height 10
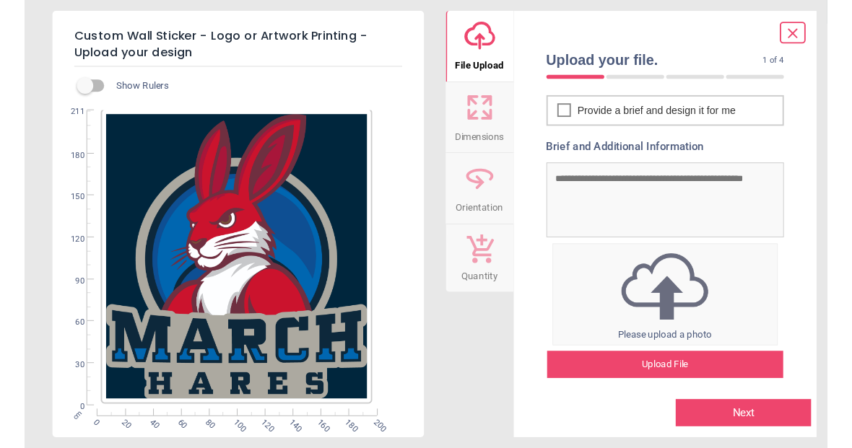
scroll to position [64, 0]
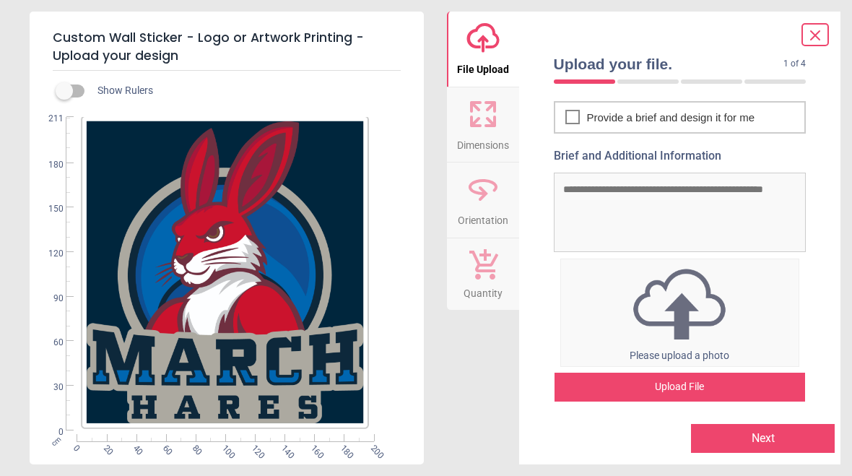
click at [490, 115] on icon at bounding box center [483, 114] width 35 height 35
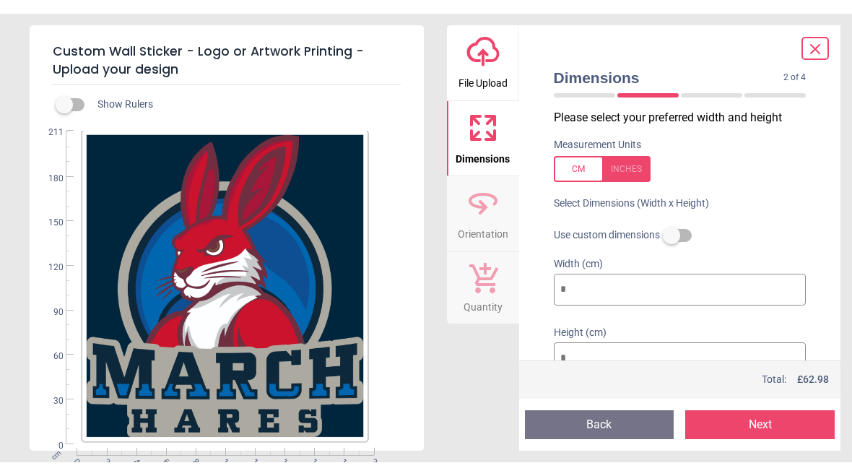
scroll to position [46, 0]
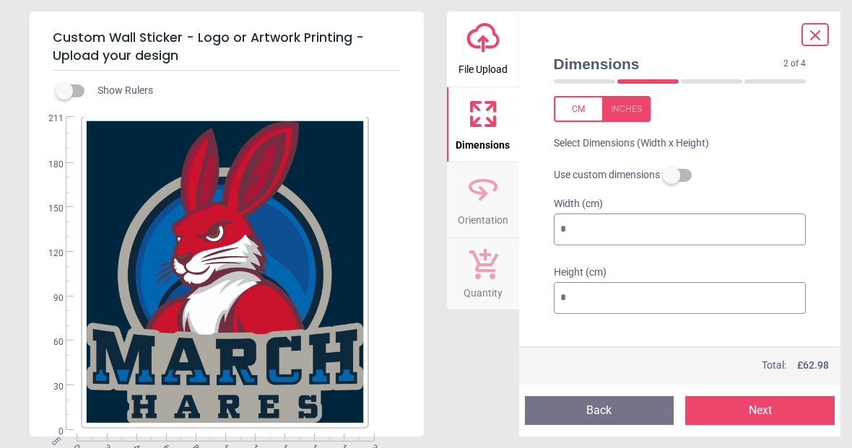
click at [482, 195] on icon at bounding box center [483, 193] width 9 height 14
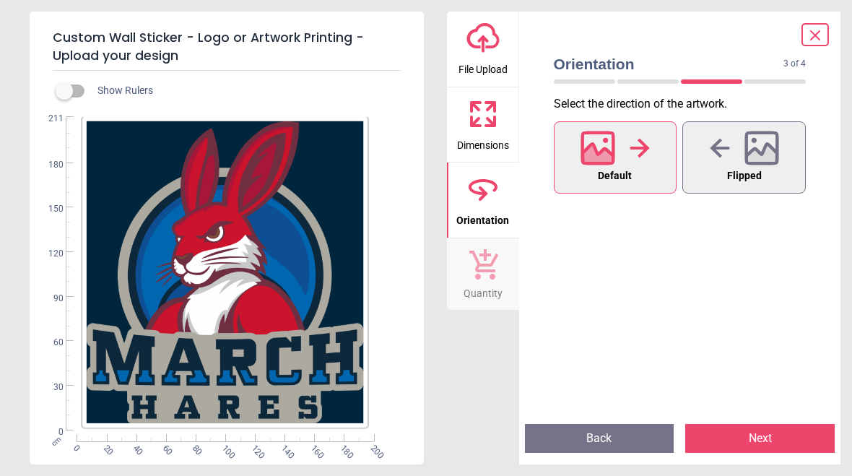
click at [482, 123] on icon at bounding box center [483, 114] width 35 height 35
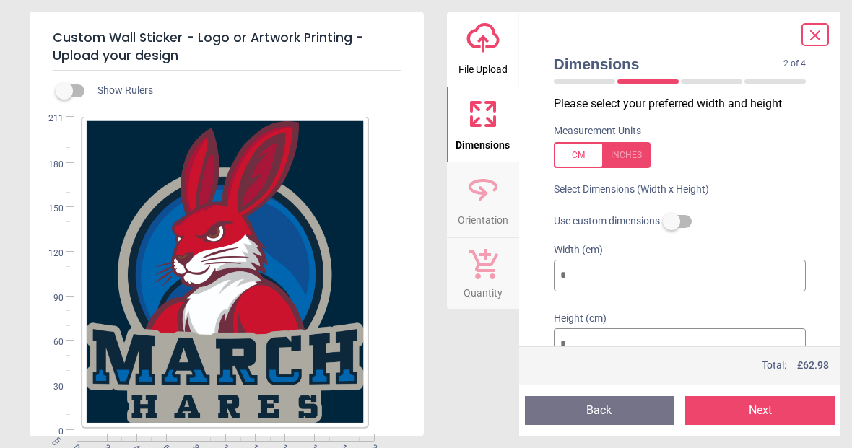
click at [772, 418] on button "Next" at bounding box center [759, 410] width 149 height 29
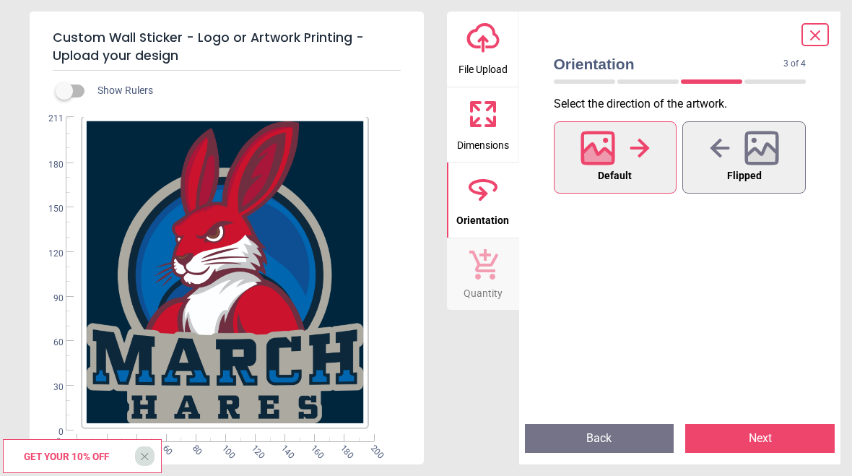
click at [773, 433] on button "Next" at bounding box center [759, 438] width 149 height 29
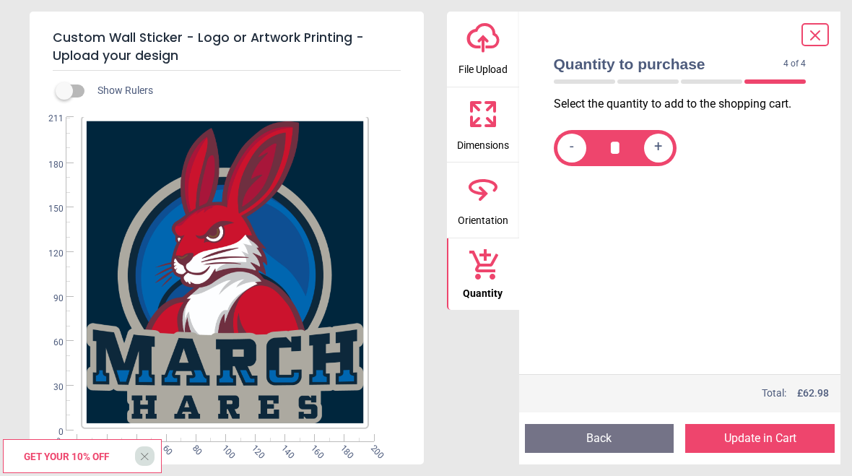
click at [773, 435] on button "Update in Cart" at bounding box center [759, 438] width 149 height 29
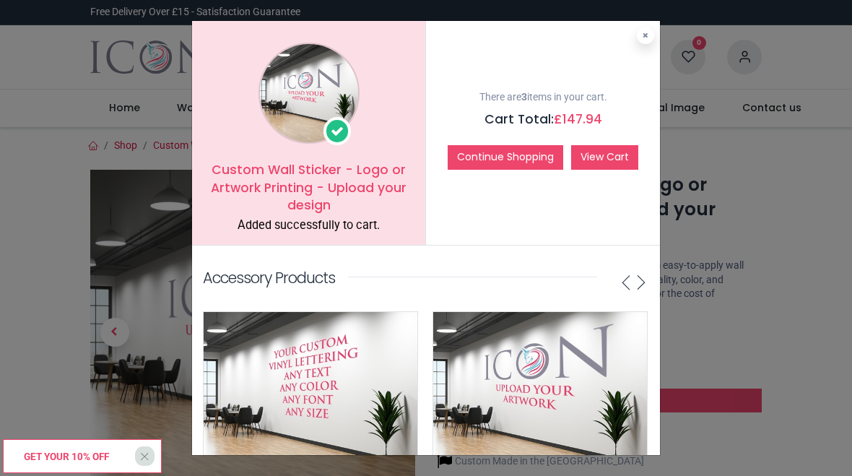
click at [608, 159] on link "View Cart" at bounding box center [604, 157] width 67 height 25
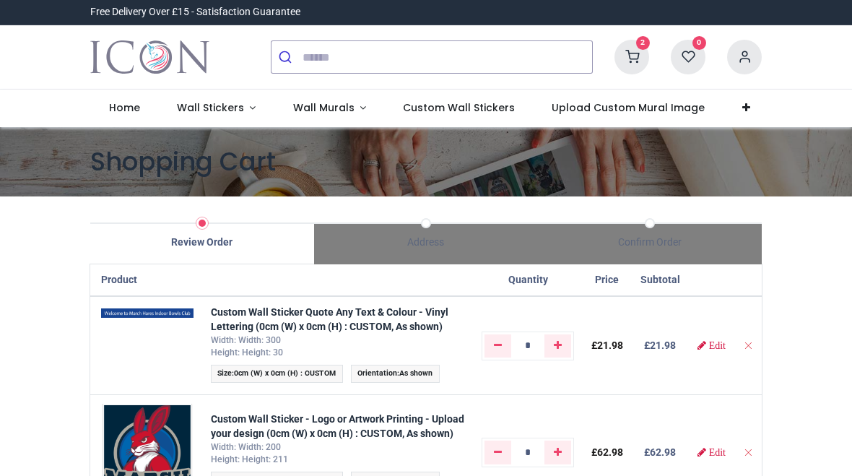
click at [632, 52] on icon at bounding box center [632, 57] width 35 height 35
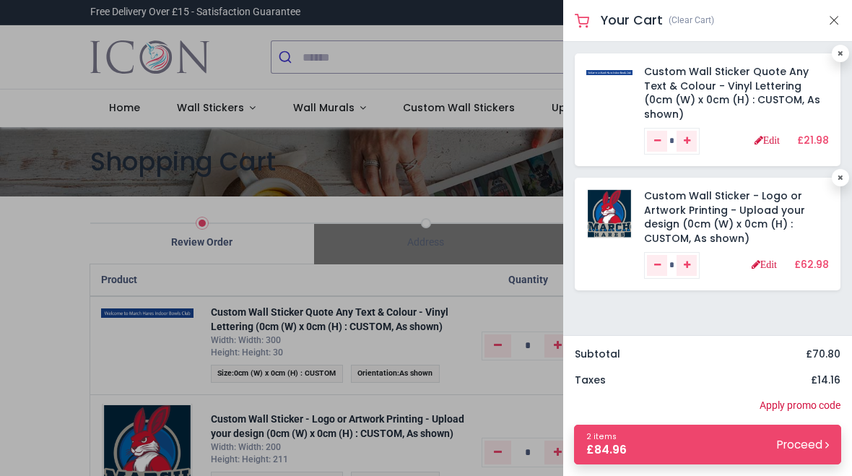
click at [55, 69] on div at bounding box center [426, 238] width 852 height 476
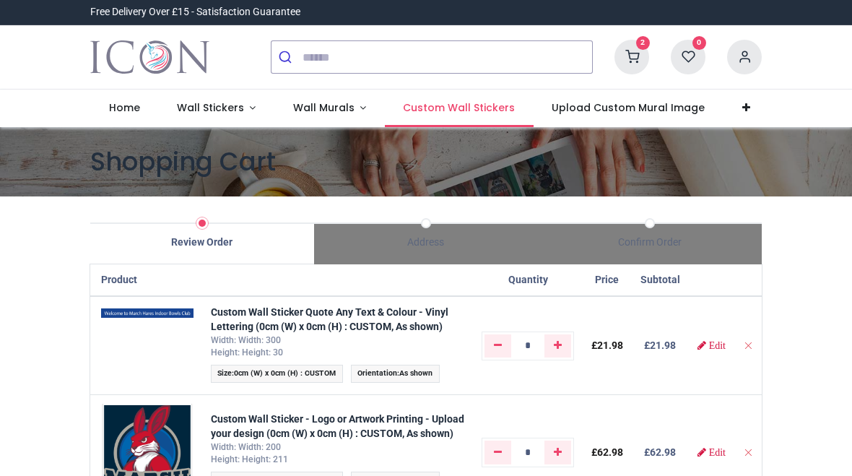
click at [408, 112] on span "Custom Wall Stickers" at bounding box center [459, 107] width 112 height 14
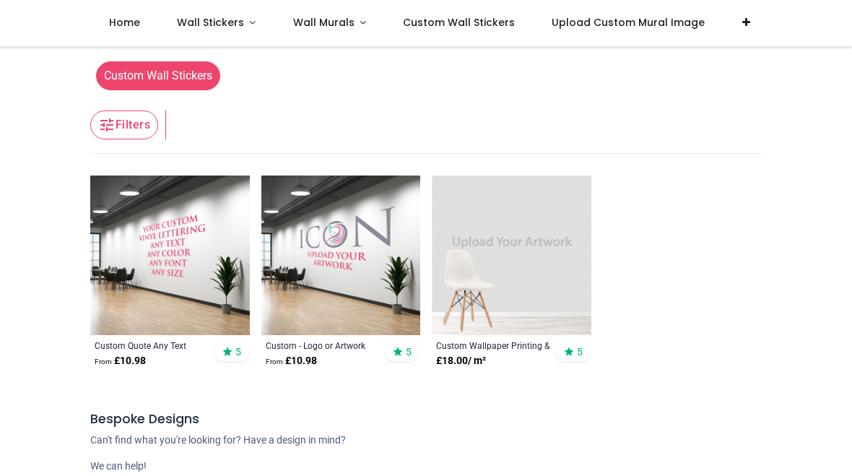
scroll to position [313, 0]
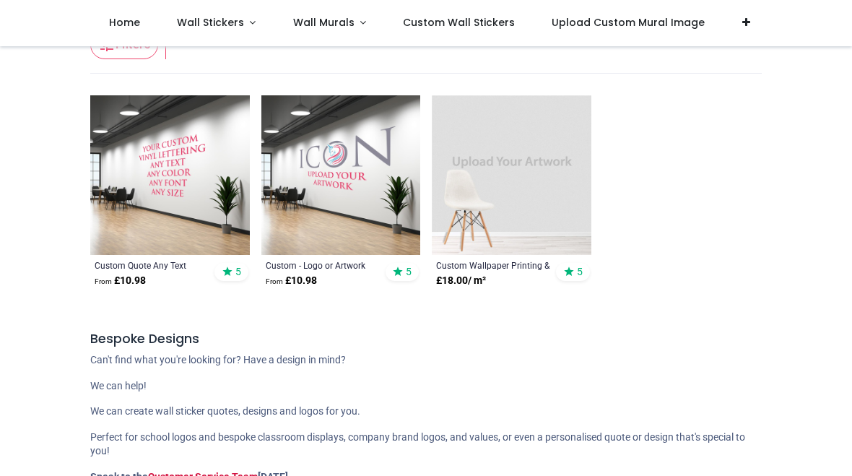
click at [342, 167] on img at bounding box center [341, 175] width 160 height 160
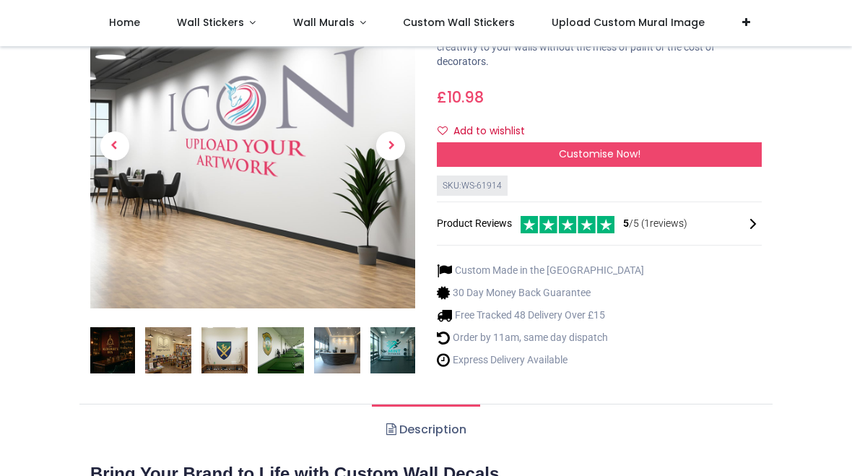
scroll to position [220, 0]
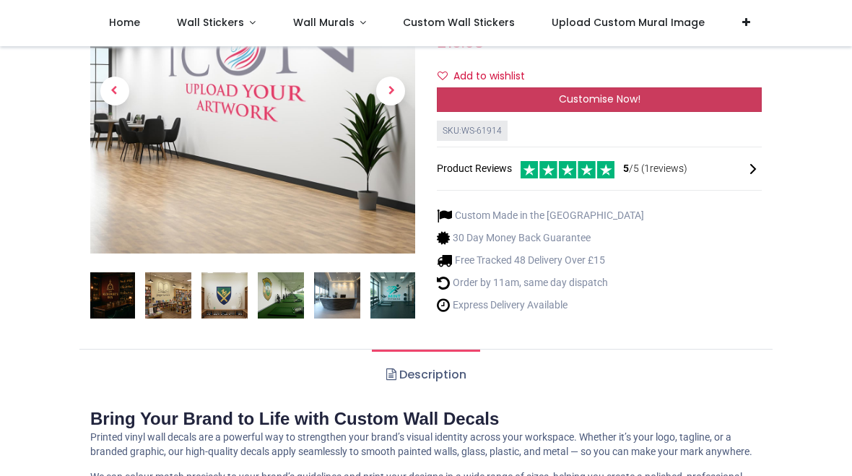
click at [560, 93] on span "Customise Now!" at bounding box center [600, 99] width 82 height 14
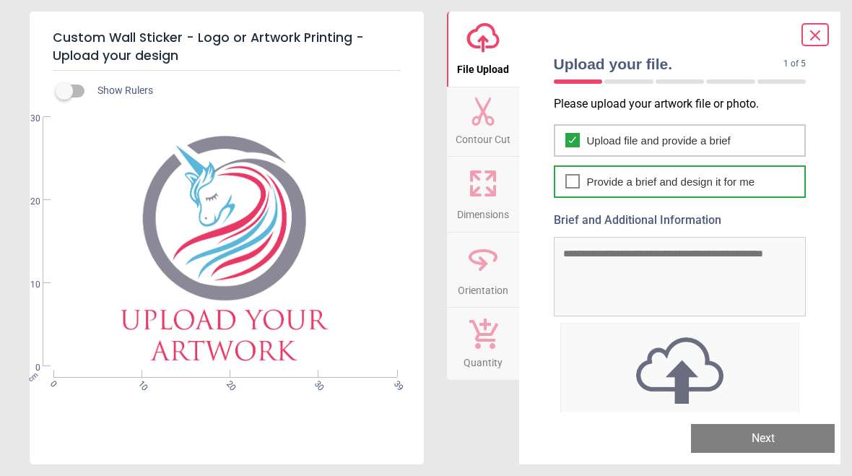
click at [573, 181] on icon at bounding box center [572, 180] width 6 height 5
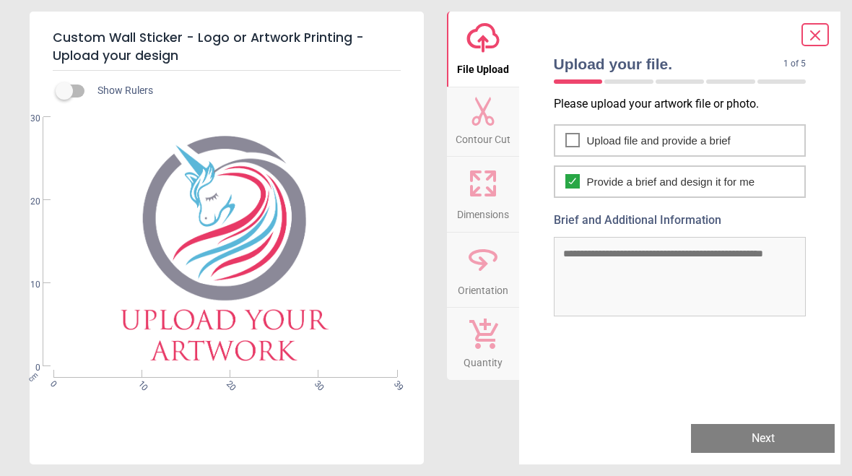
click at [576, 257] on textarea "Brief and Additional Information" at bounding box center [680, 276] width 253 height 79
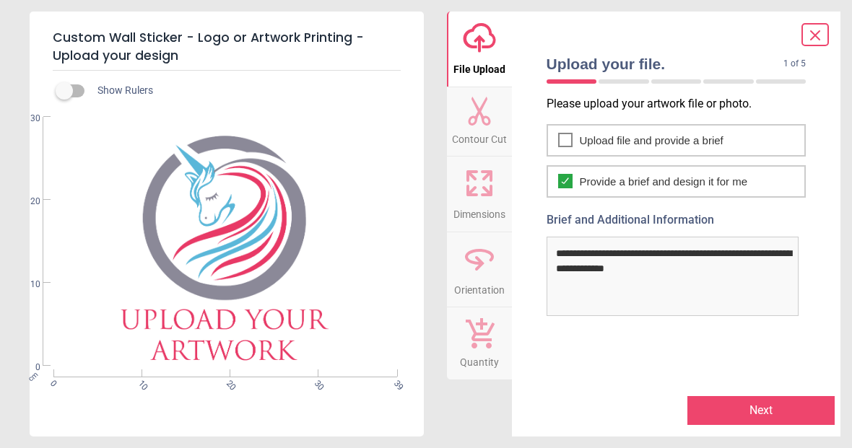
type textarea "**********"
click at [737, 406] on button "Next" at bounding box center [760, 410] width 147 height 29
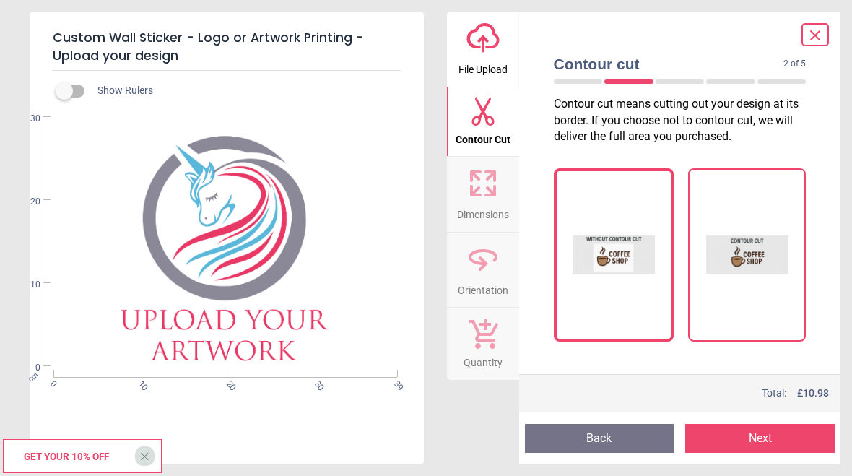
click at [751, 248] on img at bounding box center [747, 255] width 82 height 144
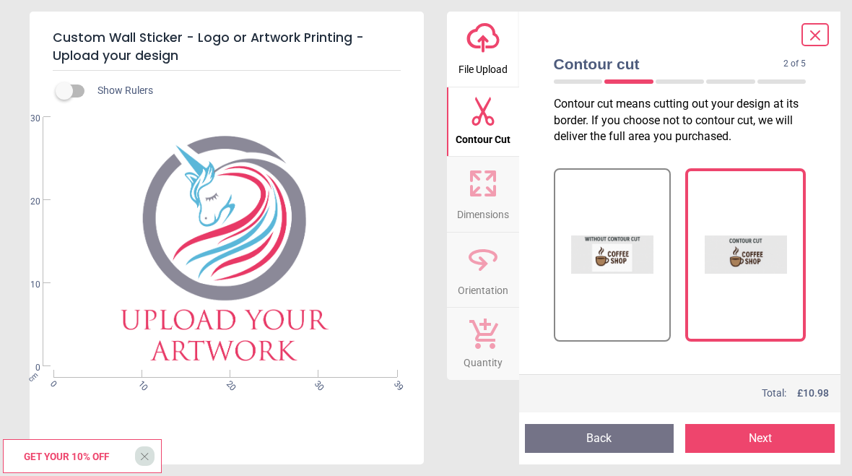
click at [761, 440] on button "Next" at bounding box center [759, 438] width 149 height 29
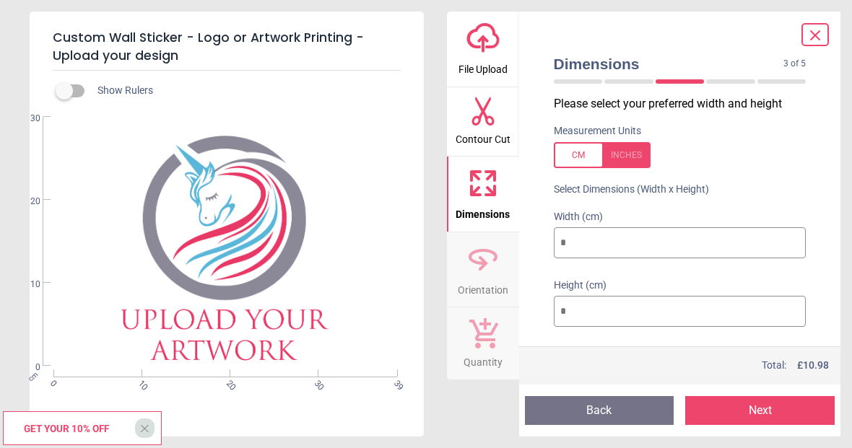
type input "*"
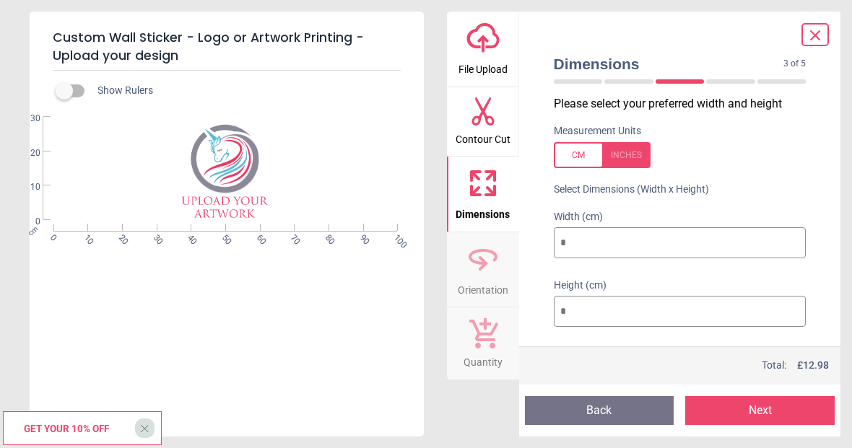
type input "***"
click at [819, 28] on icon at bounding box center [815, 35] width 17 height 17
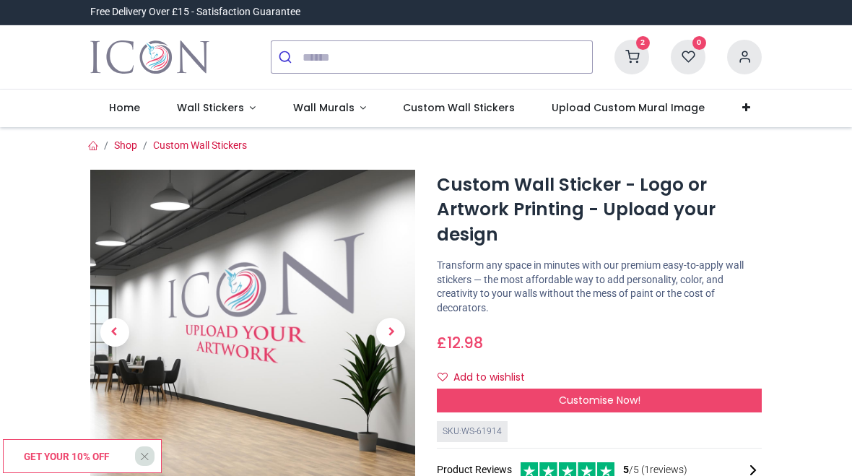
click at [634, 51] on icon at bounding box center [632, 57] width 35 height 35
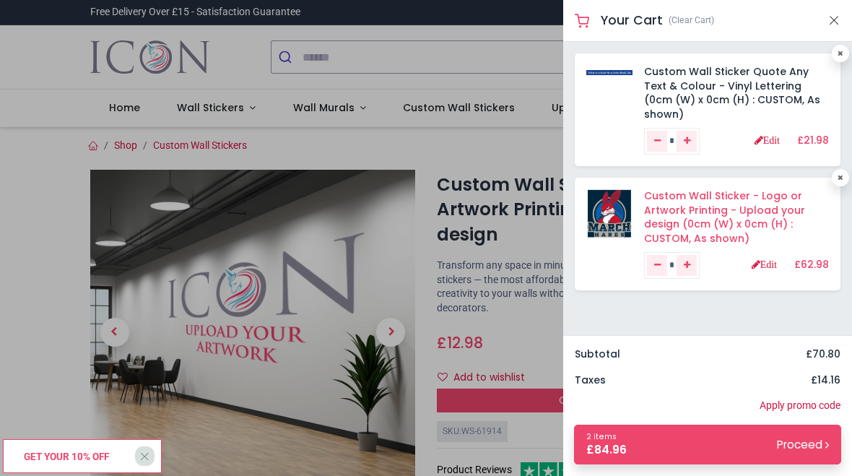
click at [664, 194] on link "Custom Wall Sticker - Logo or Artwork Printing - Upload your design (0cm (W) x …" at bounding box center [724, 216] width 161 height 57
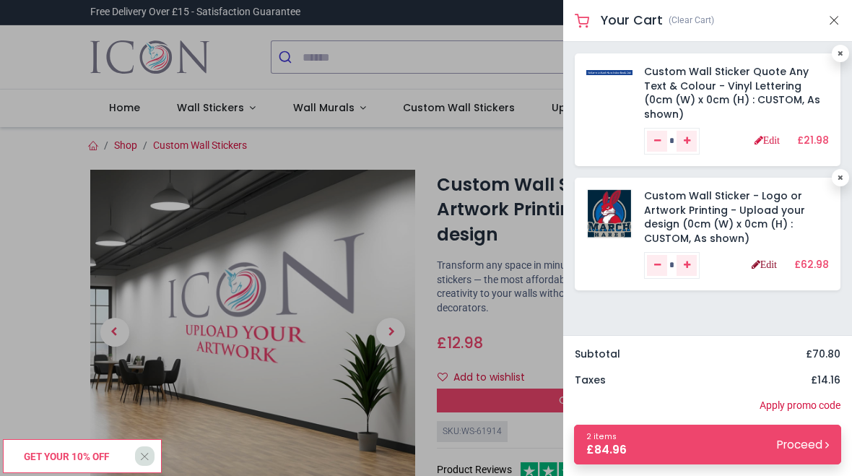
click at [766, 259] on link "Edit" at bounding box center [764, 264] width 25 height 10
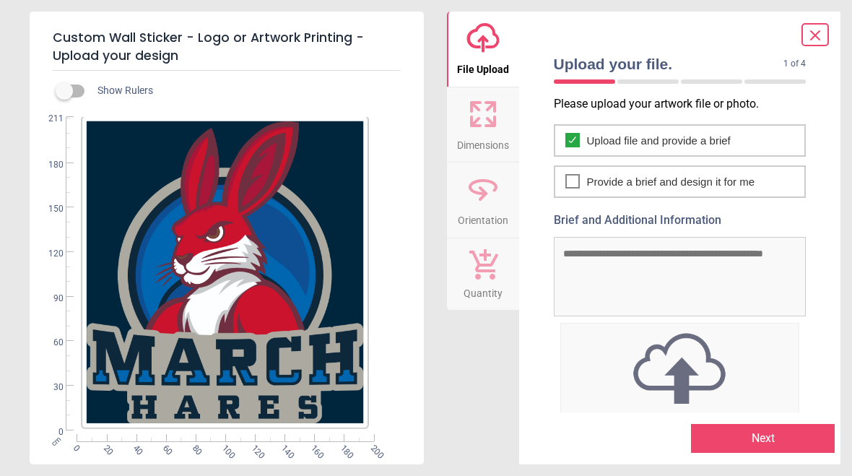
click at [474, 123] on icon at bounding box center [476, 121] width 9 height 9
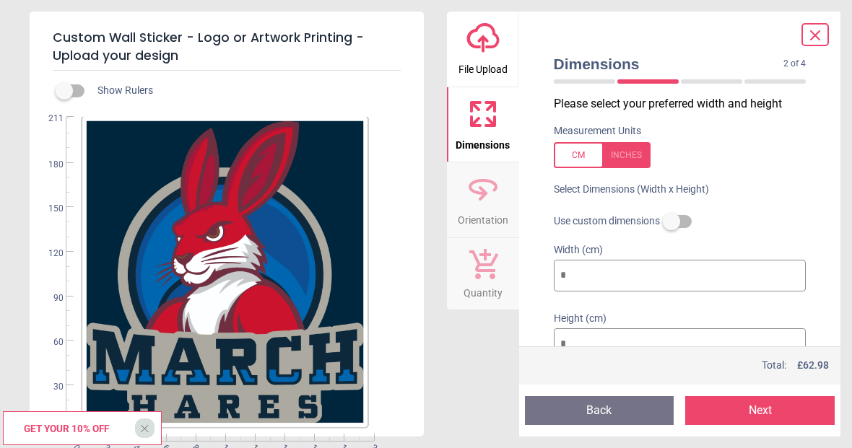
click at [584, 275] on input "***" at bounding box center [680, 276] width 253 height 32
type input "**"
type input "*"
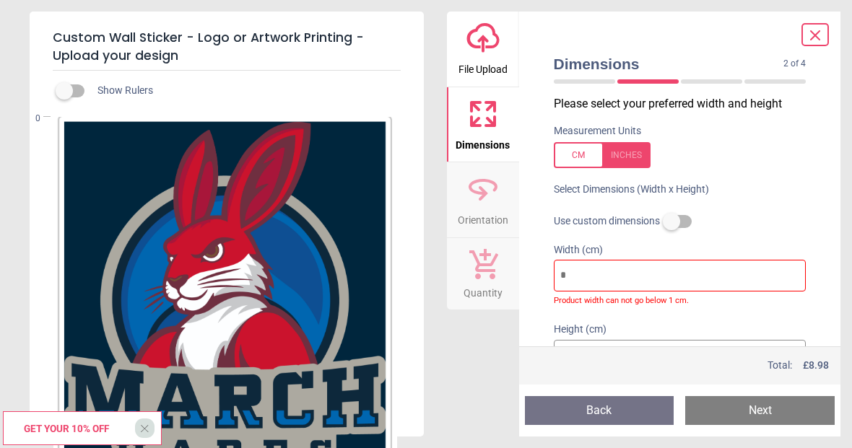
type input "*"
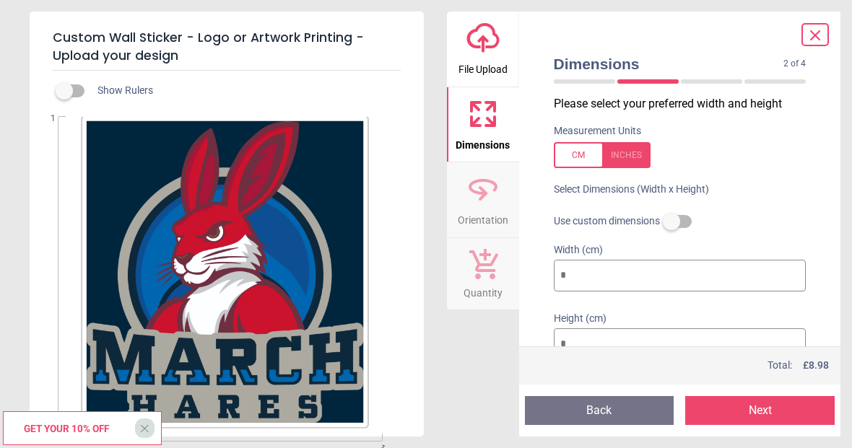
type input "**"
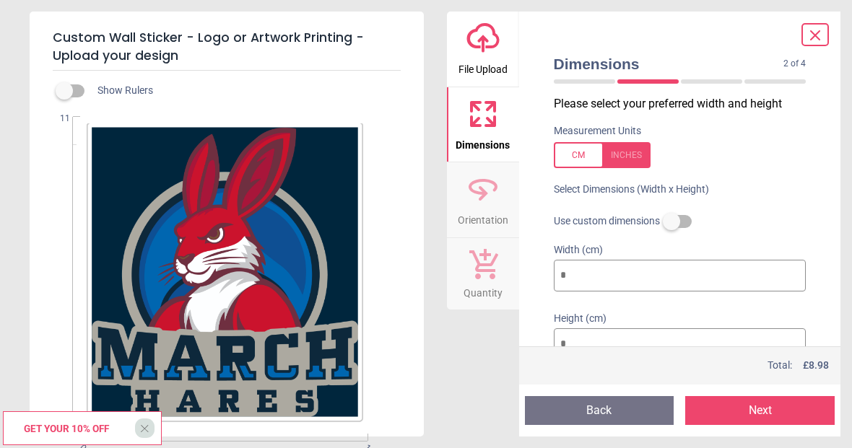
type input "***"
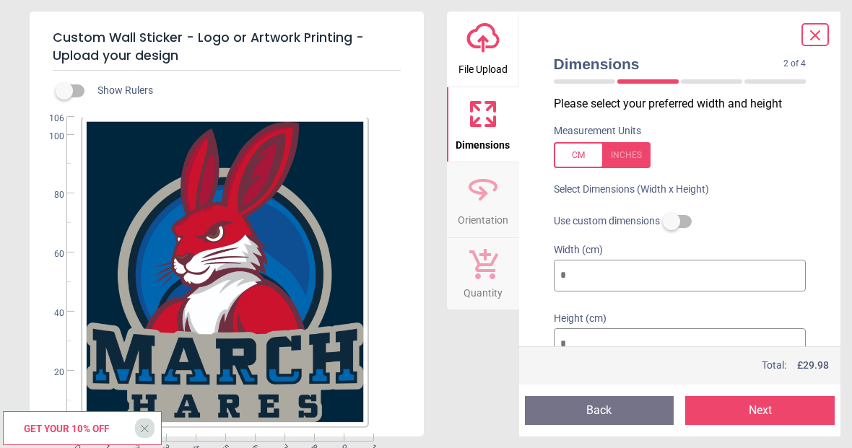
type input "***"
click at [755, 415] on button "Next" at bounding box center [759, 410] width 149 height 29
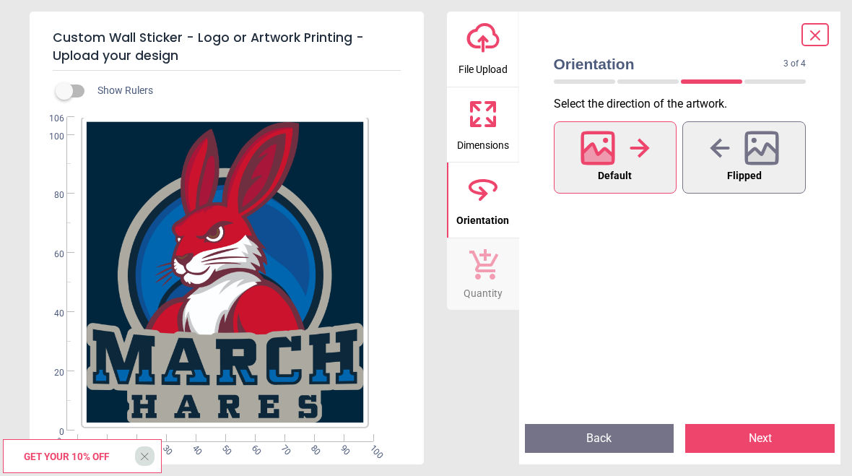
click at [752, 436] on button "Next" at bounding box center [759, 438] width 149 height 29
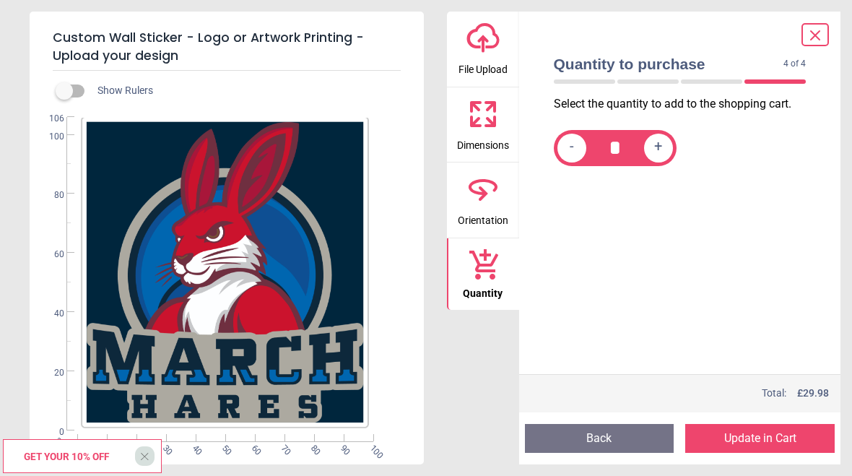
click at [752, 436] on button "Update in Cart" at bounding box center [759, 438] width 149 height 29
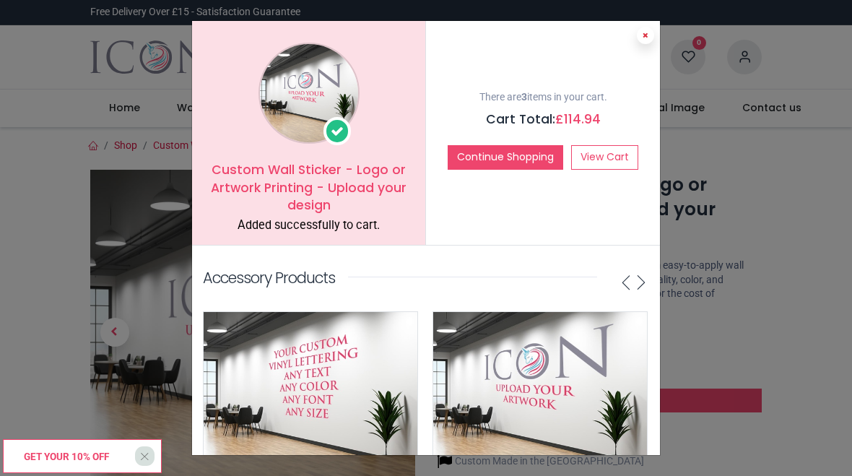
click at [646, 35] on icon at bounding box center [646, 35] width 6 height 7
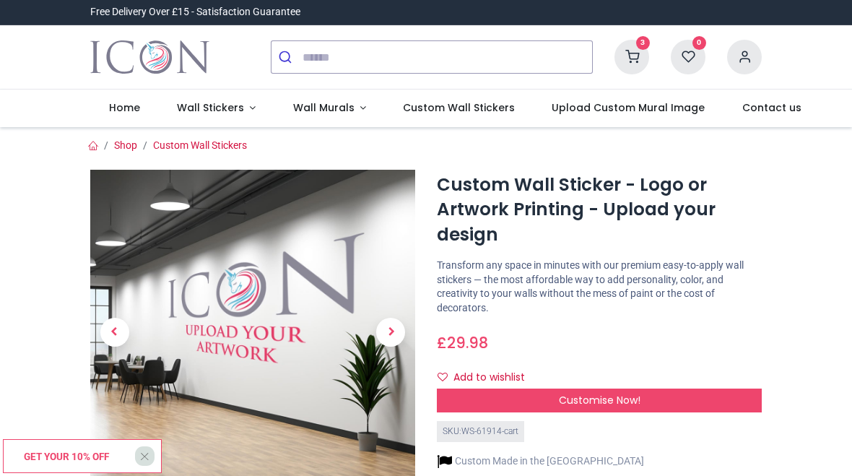
click at [628, 49] on icon at bounding box center [632, 57] width 35 height 35
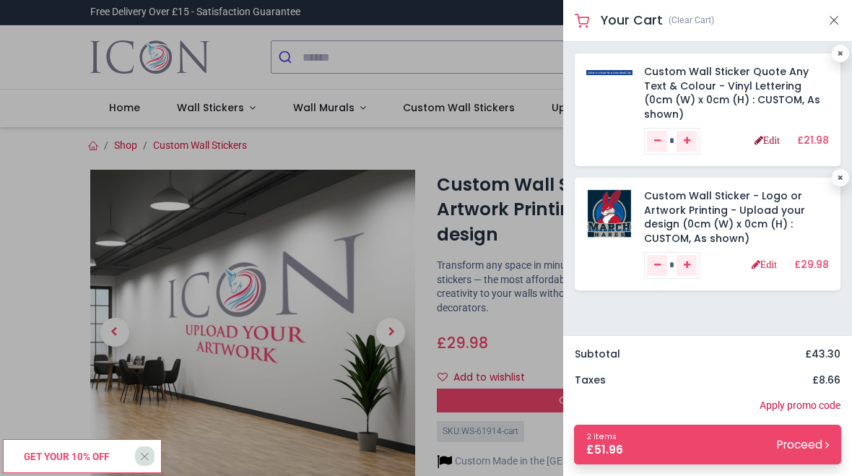
click at [771, 135] on link "Edit" at bounding box center [767, 140] width 25 height 10
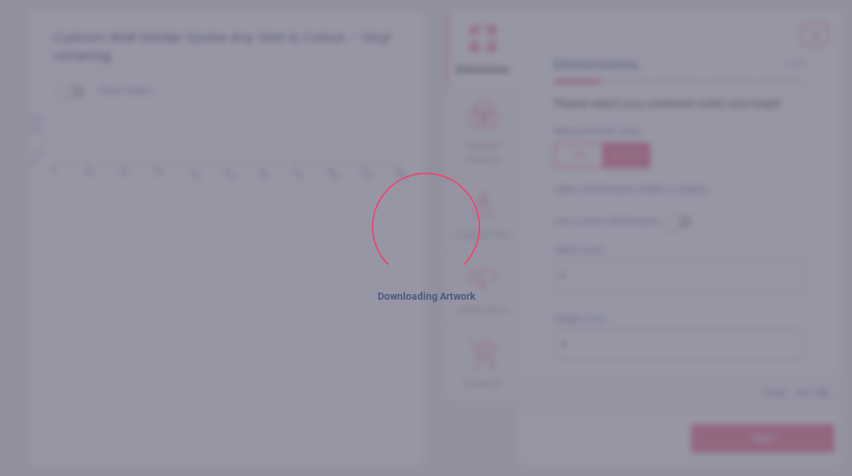
type textarea "**********"
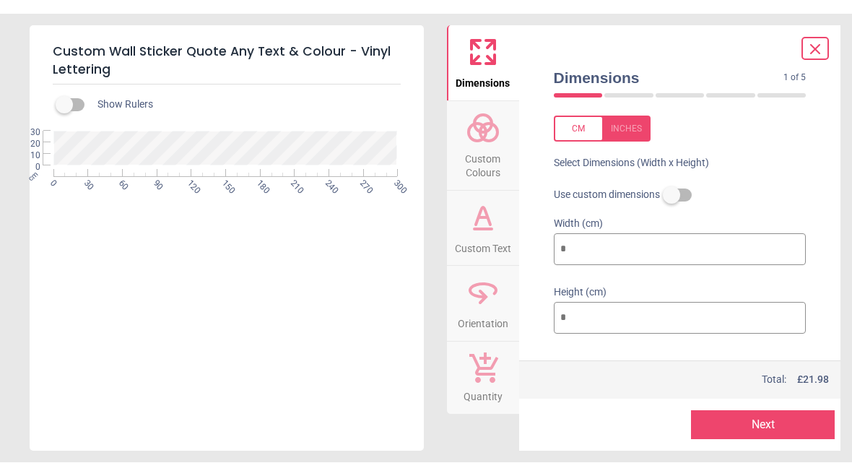
scroll to position [42, 0]
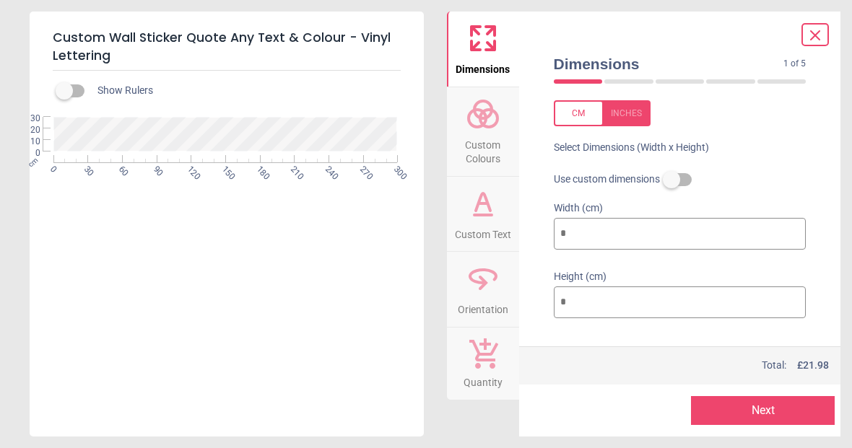
click at [818, 35] on icon at bounding box center [815, 35] width 17 height 17
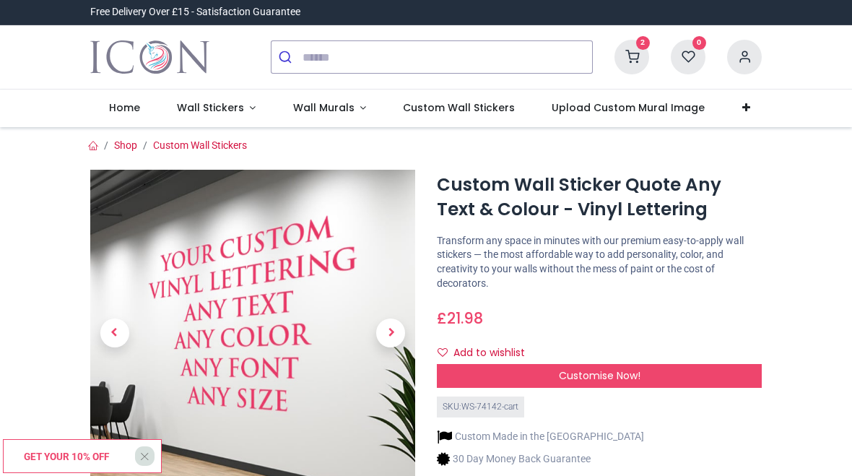
scroll to position [0, 0]
click at [449, 108] on span "Custom Wall Stickers" at bounding box center [459, 107] width 112 height 14
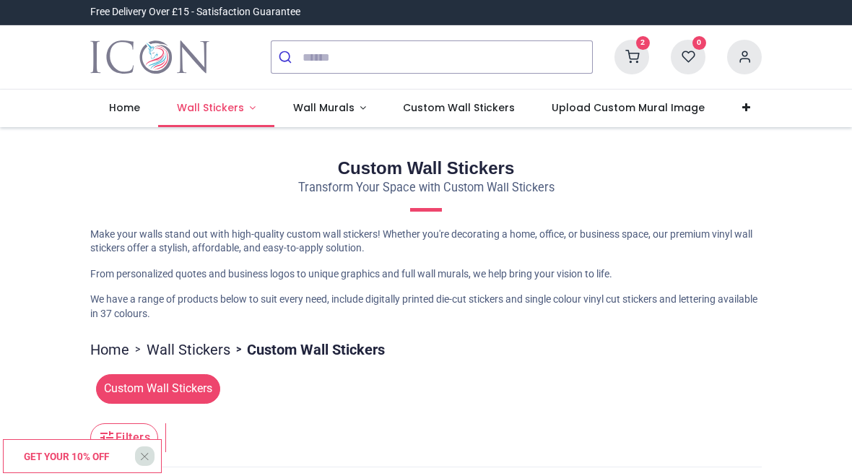
click at [233, 105] on span "Wall Stickers" at bounding box center [210, 107] width 67 height 14
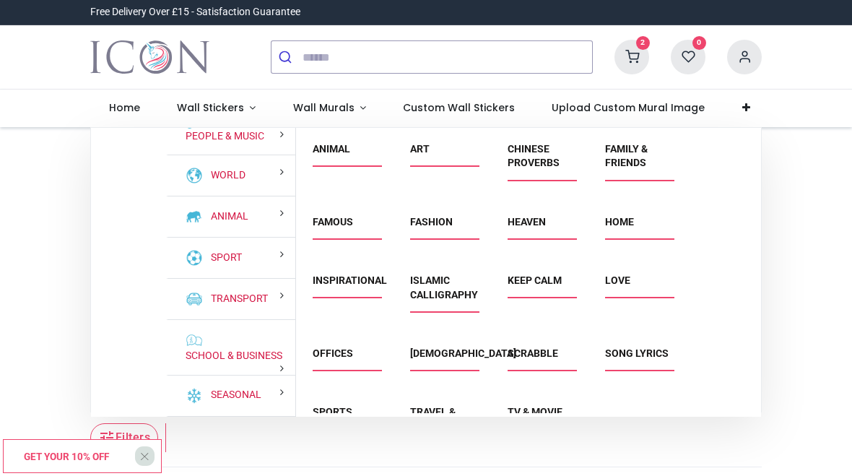
scroll to position [164, 0]
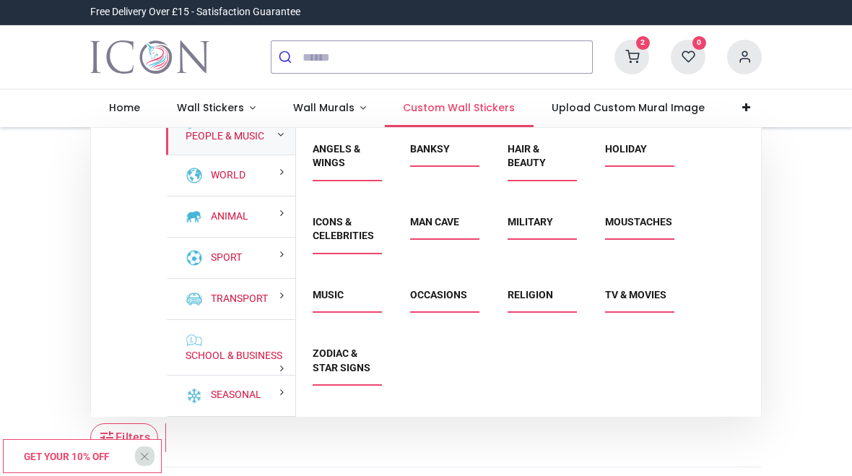
click at [439, 107] on span "Custom Wall Stickers" at bounding box center [459, 107] width 112 height 14
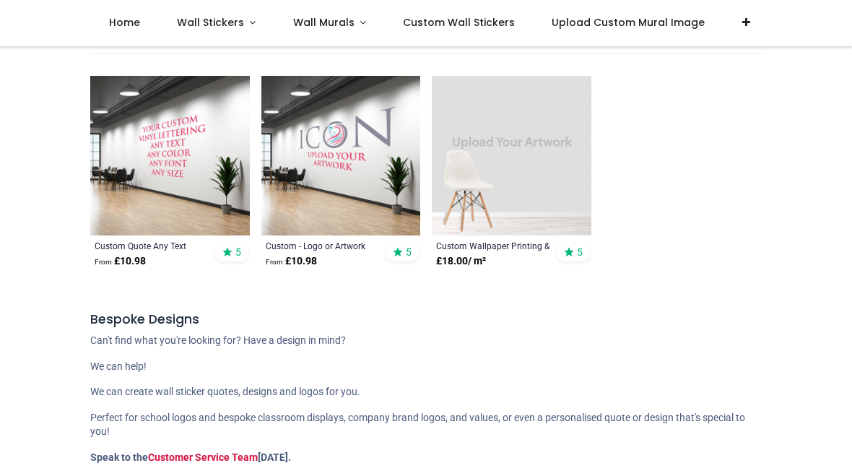
scroll to position [332, 0]
click at [173, 164] on img at bounding box center [170, 156] width 160 height 160
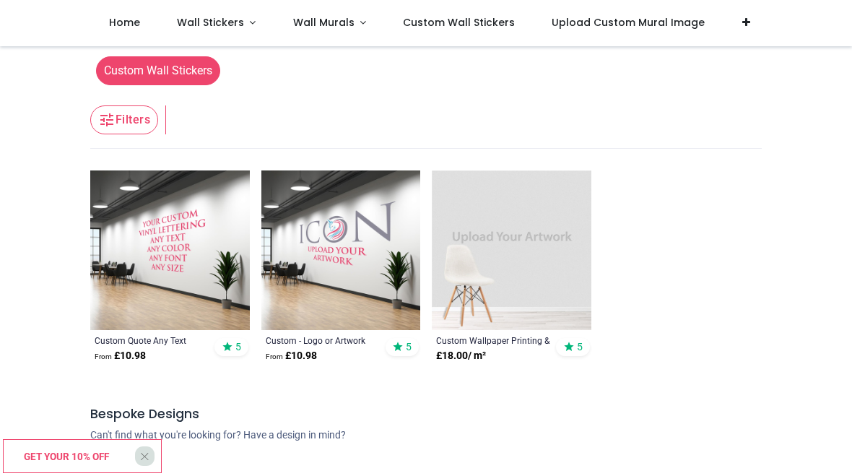
scroll to position [234, 0]
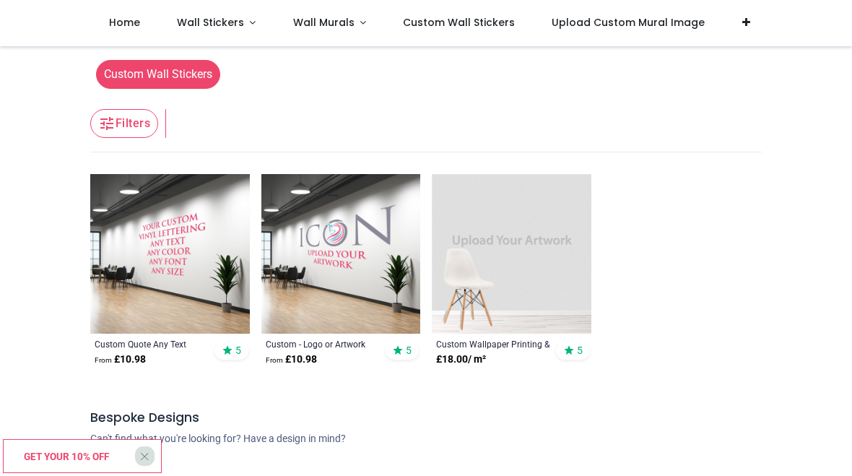
click at [352, 246] on img at bounding box center [341, 254] width 160 height 160
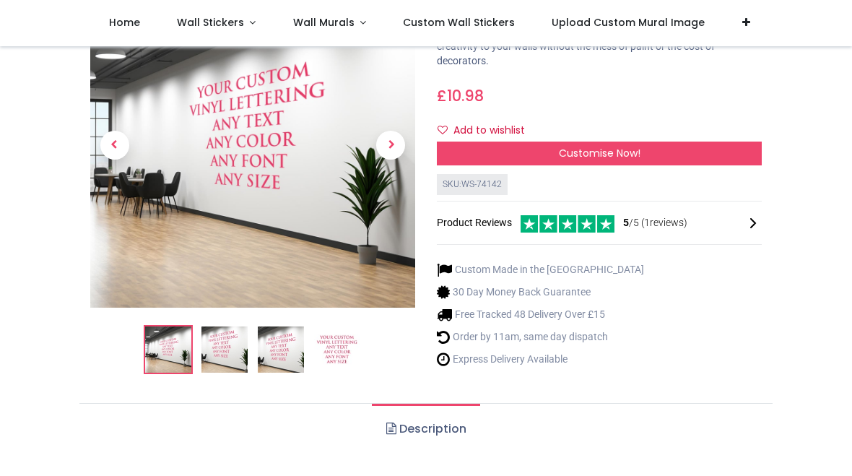
scroll to position [123, 0]
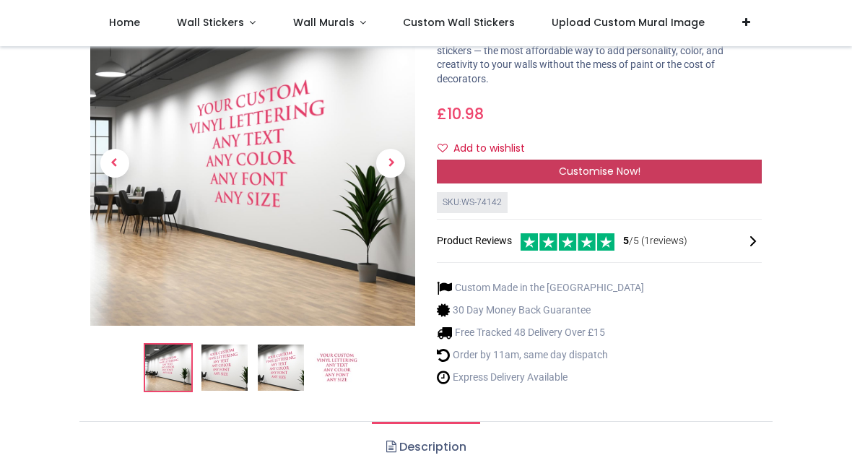
click at [611, 169] on span "Customise Now!" at bounding box center [600, 171] width 82 height 14
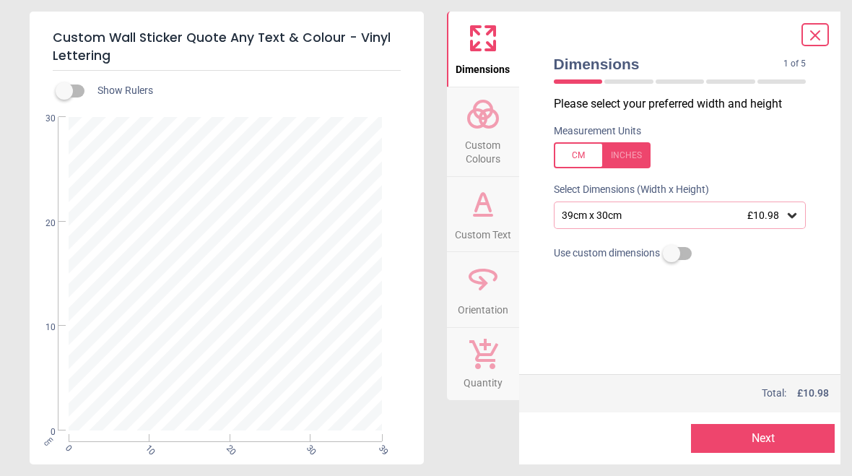
click at [794, 213] on icon at bounding box center [792, 215] width 9 height 5
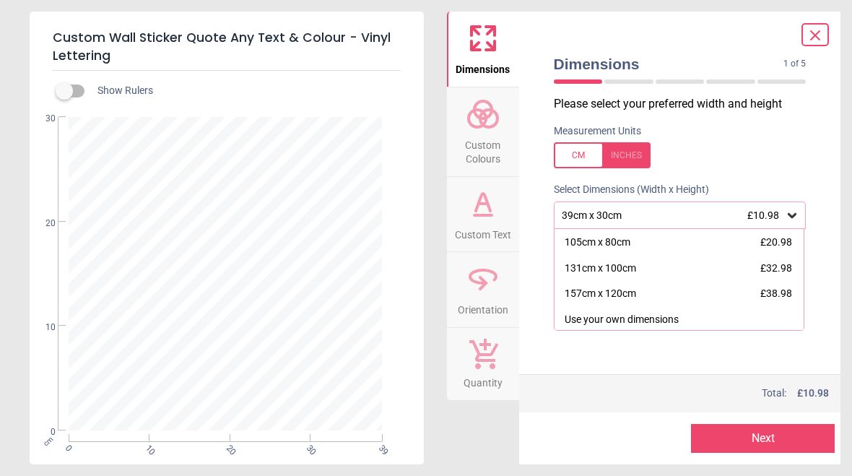
scroll to position [126, 0]
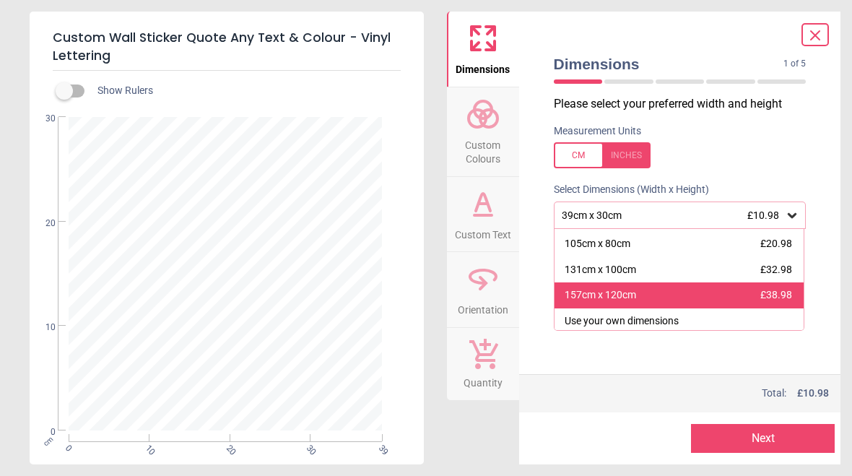
click at [628, 293] on div "157cm x 120cm" at bounding box center [600, 295] width 71 height 14
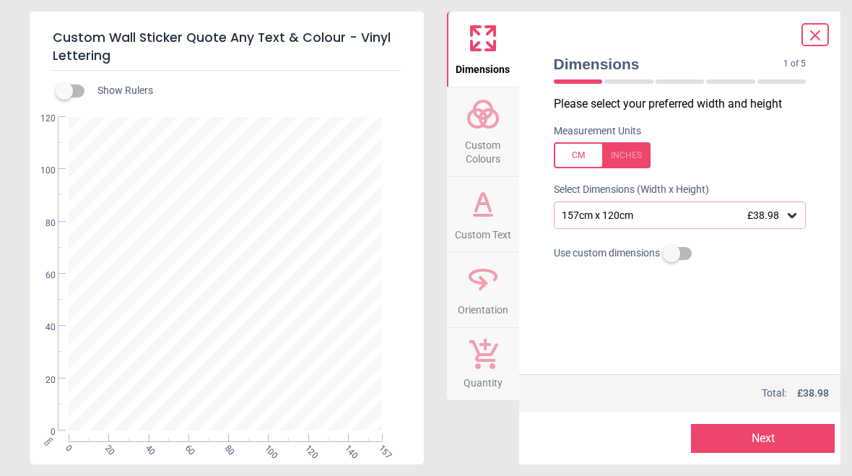
click at [485, 124] on circle at bounding box center [488, 118] width 17 height 17
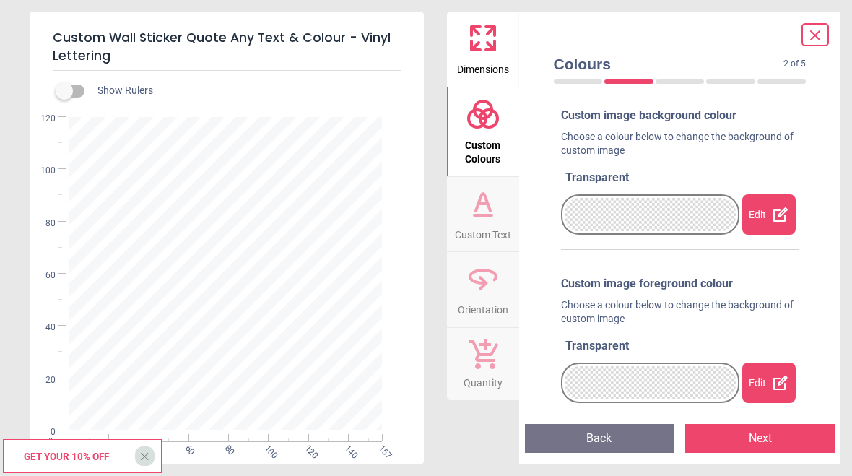
click at [763, 212] on div "Edit" at bounding box center [768, 214] width 53 height 40
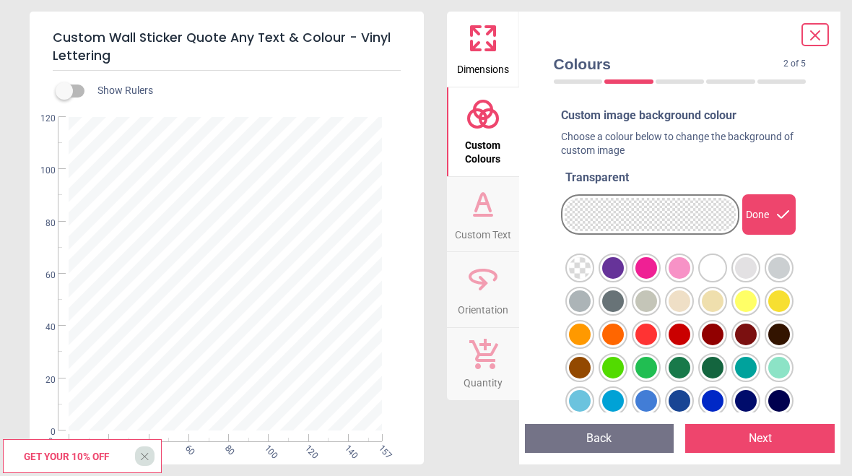
click at [591, 279] on div at bounding box center [580, 268] width 22 height 22
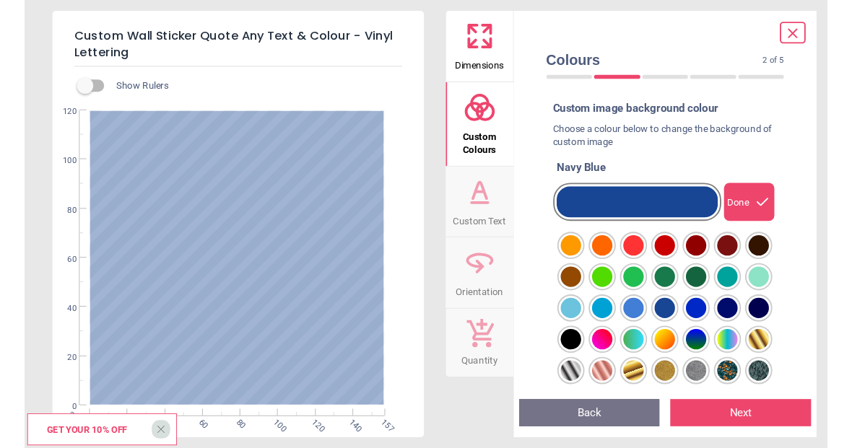
scroll to position [73, 0]
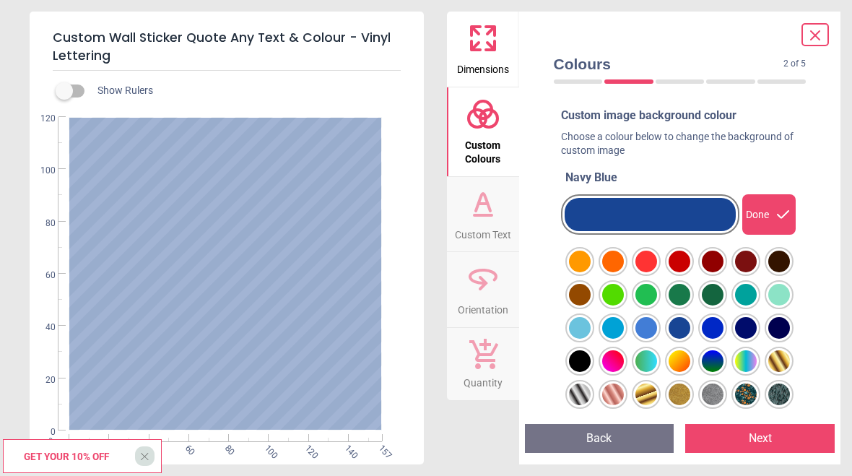
click at [743, 439] on button "Next" at bounding box center [759, 438] width 149 height 29
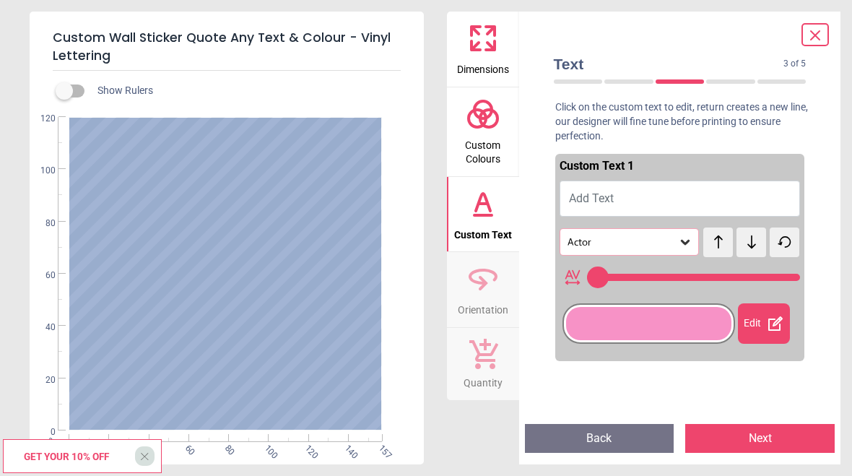
type input "**"
click at [622, 194] on button "Add Text" at bounding box center [680, 199] width 241 height 36
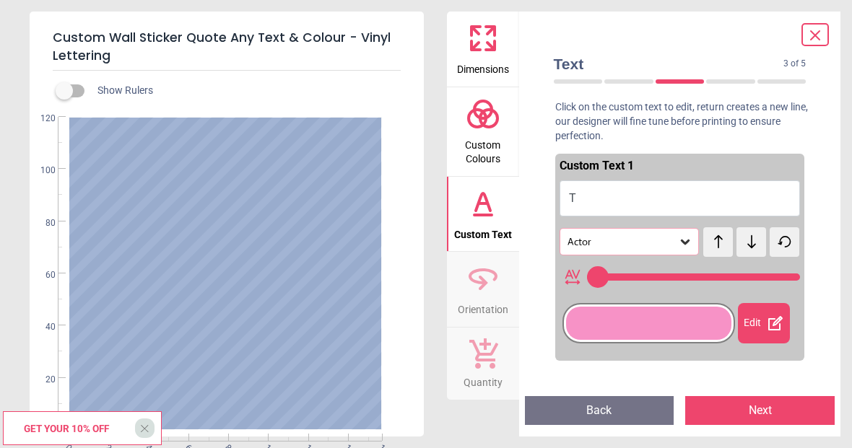
type textarea "**"
type input "***"
type textarea "***"
type input "***"
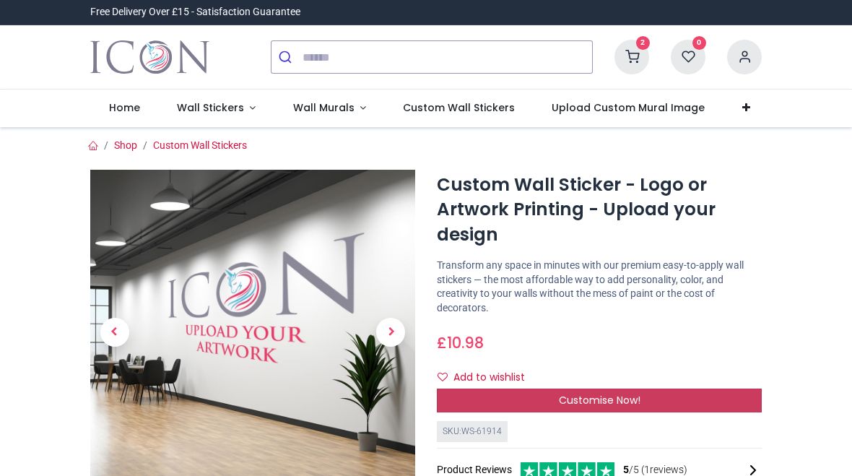
click at [595, 395] on span "Customise Now!" at bounding box center [600, 400] width 82 height 14
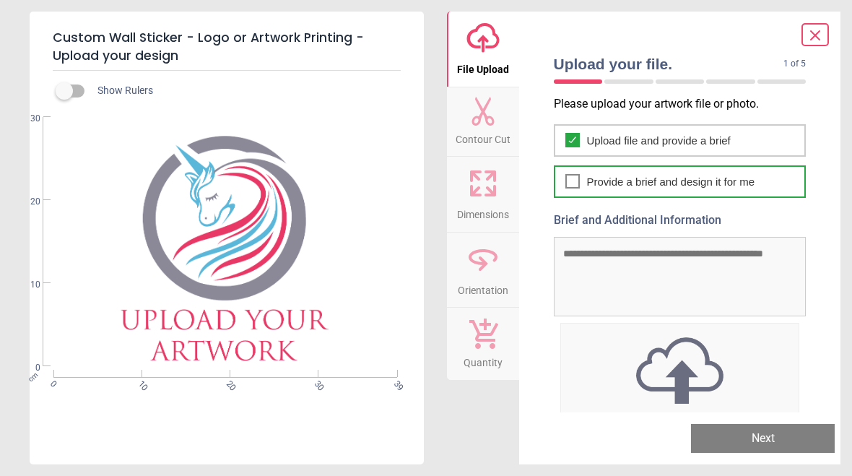
click at [577, 183] on icon at bounding box center [573, 181] width 12 height 17
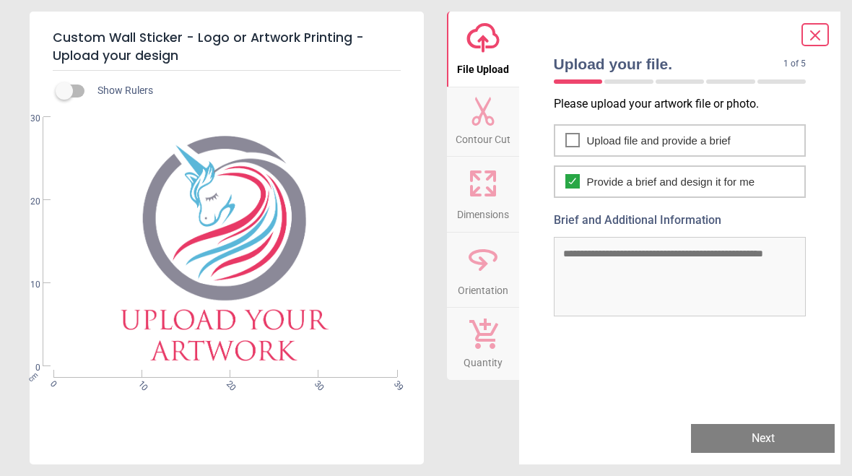
click at [595, 256] on textarea "Brief and Additional Information" at bounding box center [680, 276] width 253 height 79
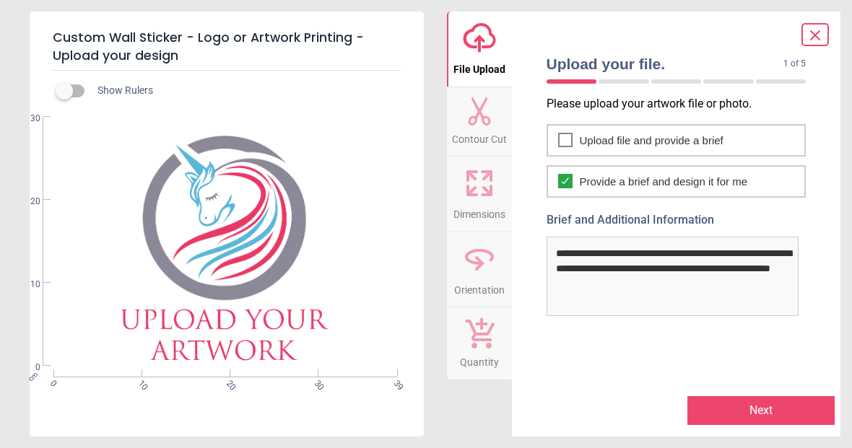
type textarea "**********"
click at [737, 407] on button "Next" at bounding box center [760, 410] width 147 height 29
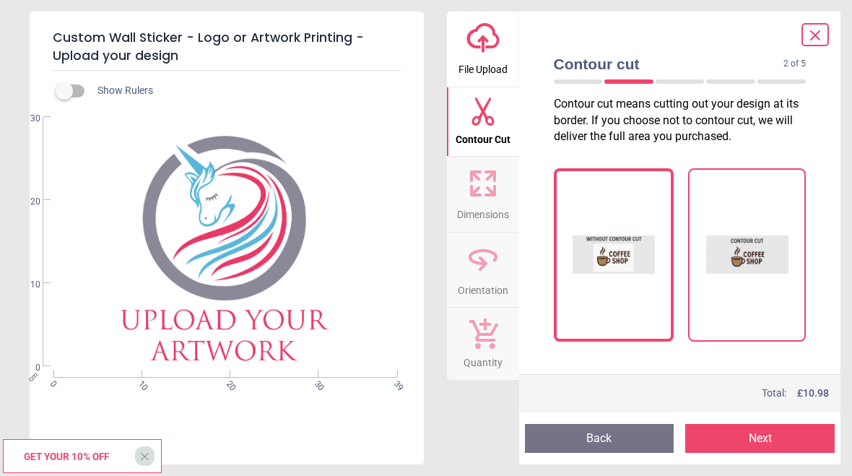
click at [740, 260] on img at bounding box center [747, 255] width 82 height 144
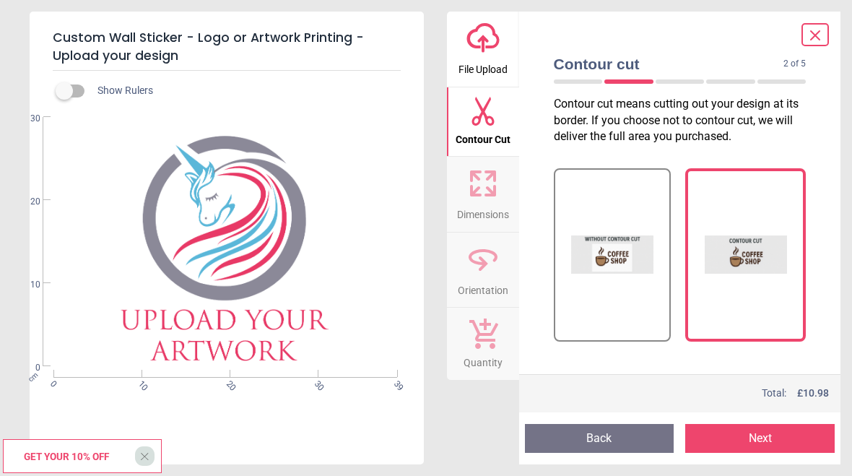
click at [756, 441] on button "Next" at bounding box center [759, 438] width 149 height 29
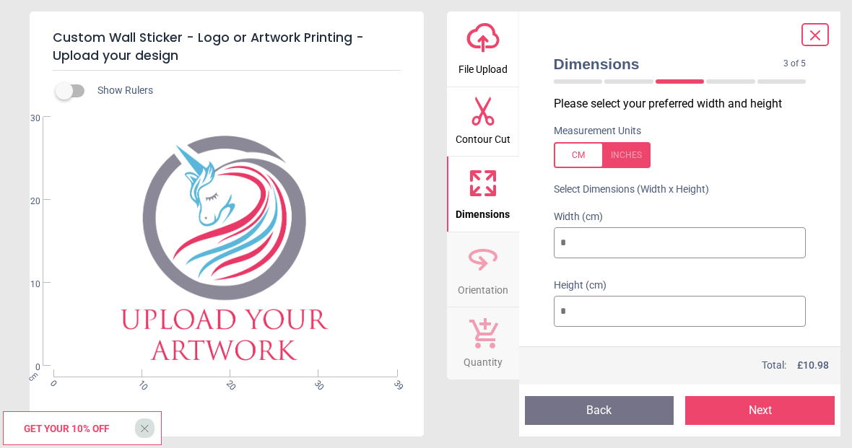
type input "*"
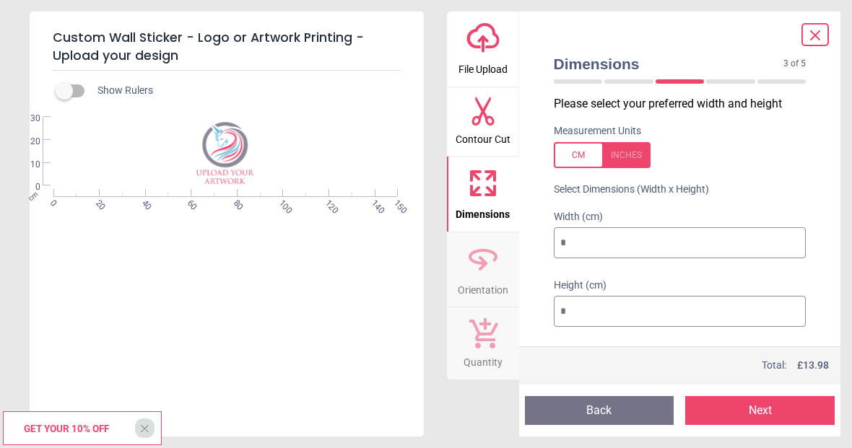
type input "***"
click at [586, 310] on input "**" at bounding box center [680, 312] width 253 height 32
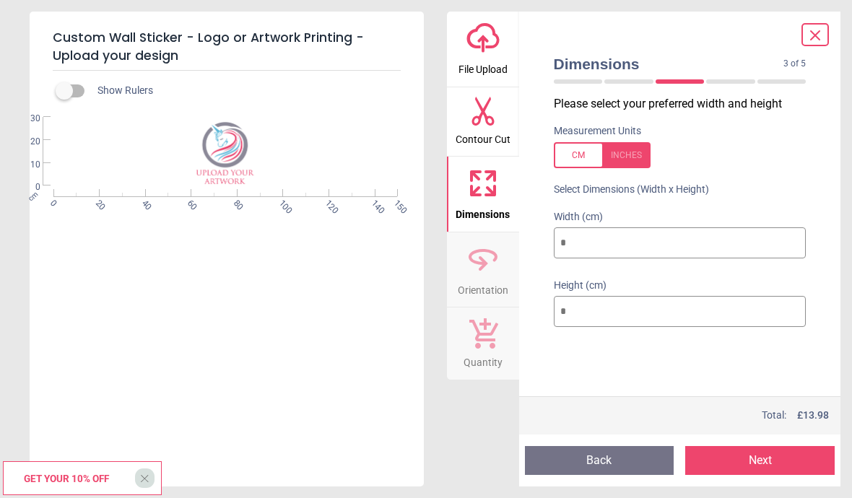
type input "*"
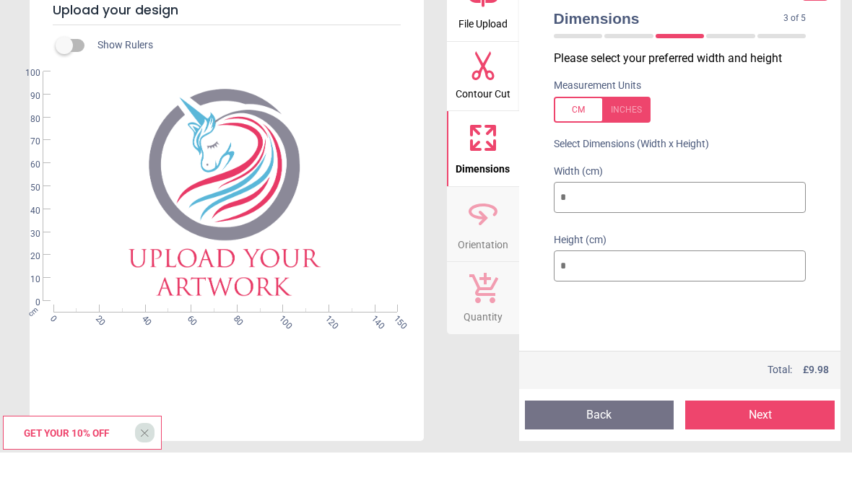
type input "***"
click at [765, 446] on button "Next" at bounding box center [759, 460] width 149 height 29
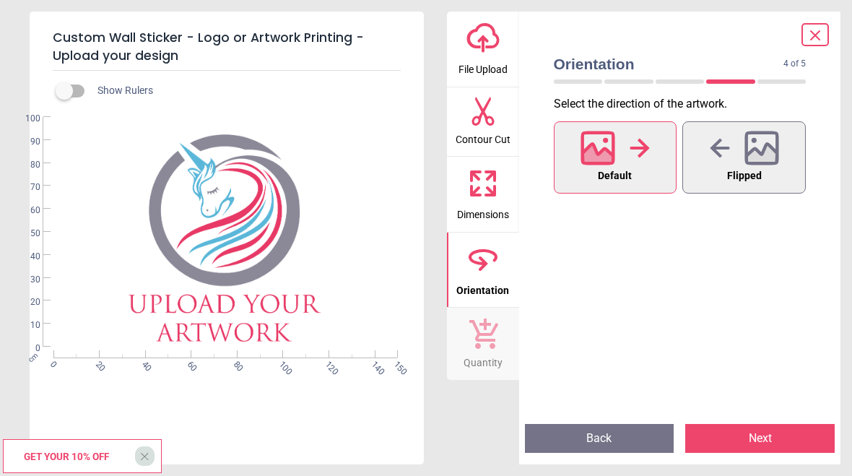
click at [763, 440] on button "Next" at bounding box center [759, 438] width 149 height 29
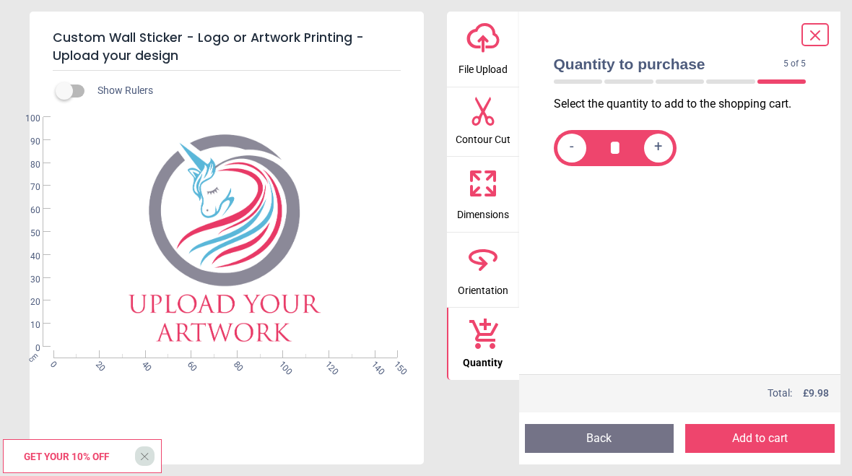
click at [762, 440] on button "Add to cart" at bounding box center [759, 438] width 149 height 29
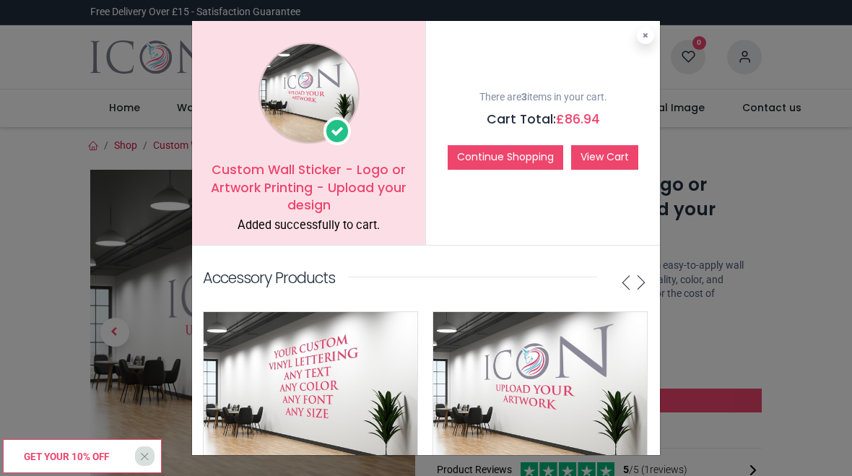
click at [615, 154] on link "View Cart" at bounding box center [604, 157] width 67 height 25
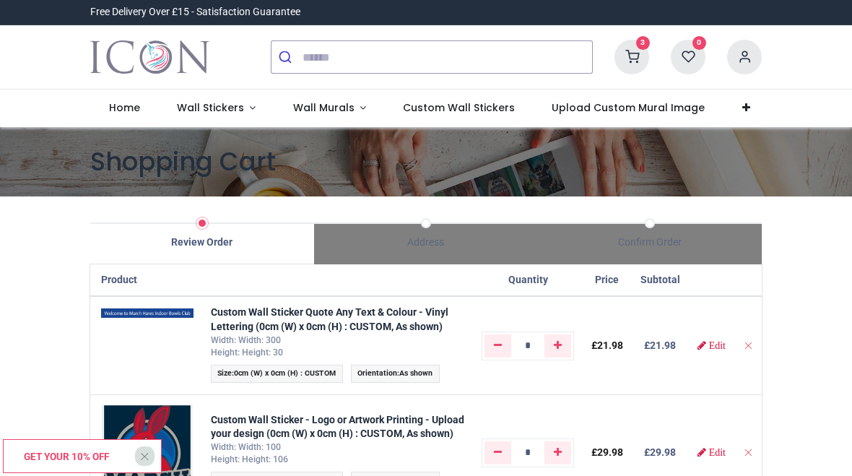
click at [749, 61] on icon at bounding box center [744, 57] width 35 height 35
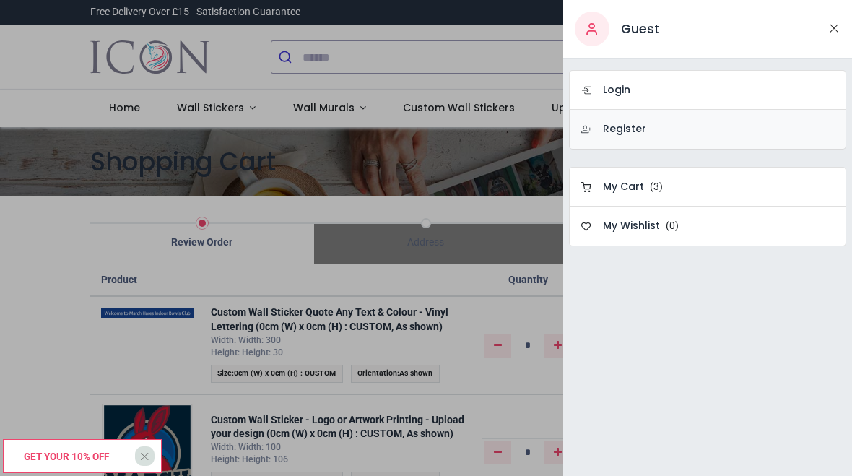
click at [634, 131] on h6 "Register" at bounding box center [624, 129] width 43 height 14
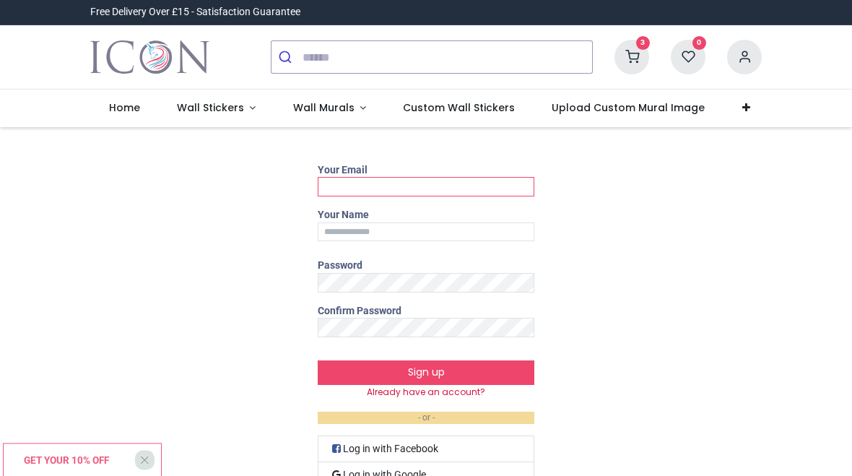
click at [424, 182] on input "Your Email" at bounding box center [426, 186] width 217 height 19
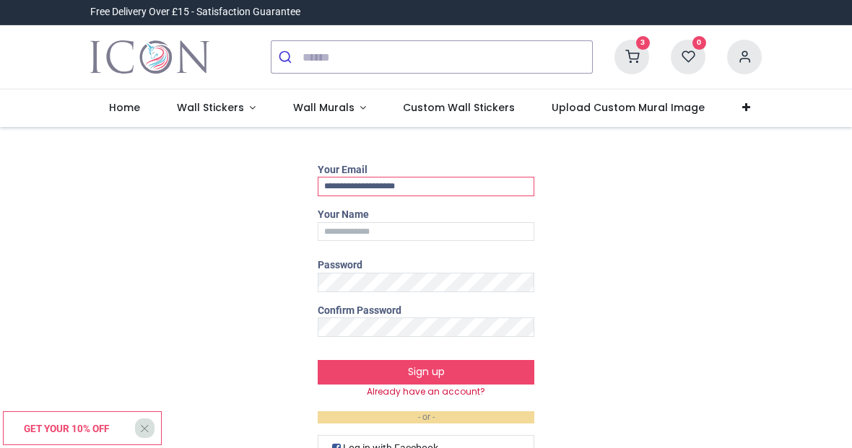
type input "**********"
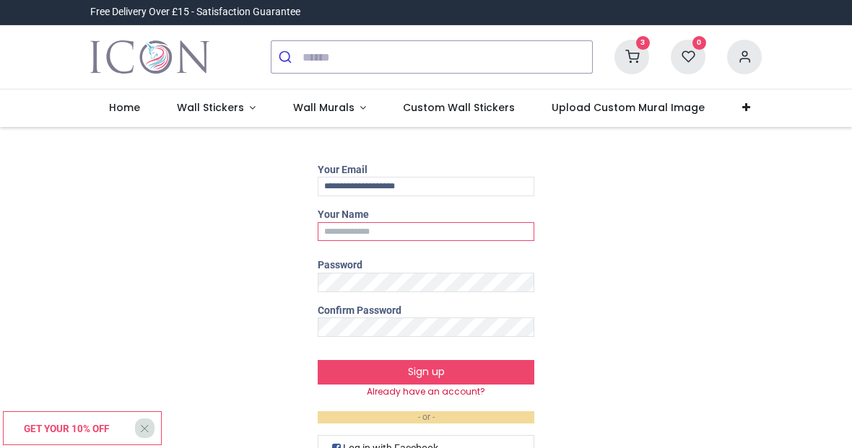
click at [412, 229] on input "Your Name" at bounding box center [426, 231] width 217 height 19
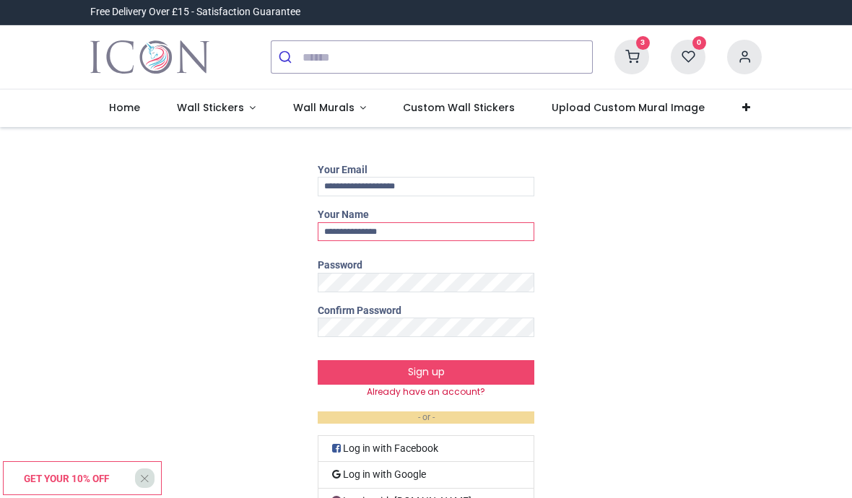
type input "**********"
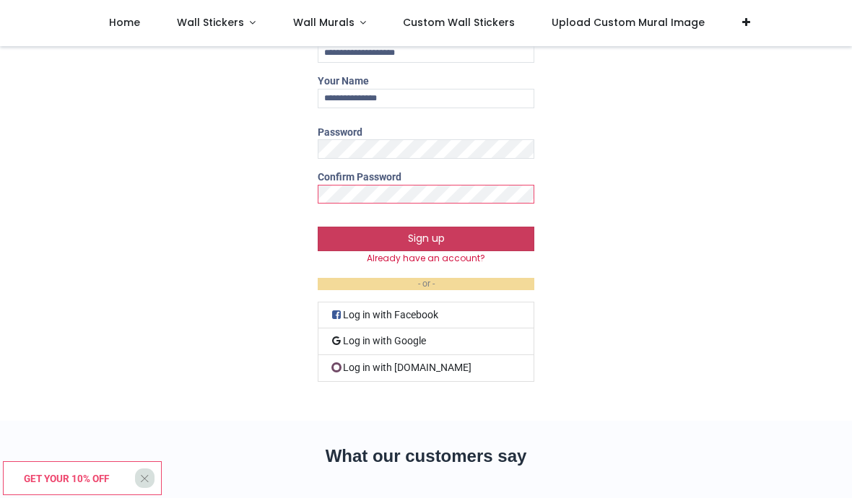
scroll to position [46, 0]
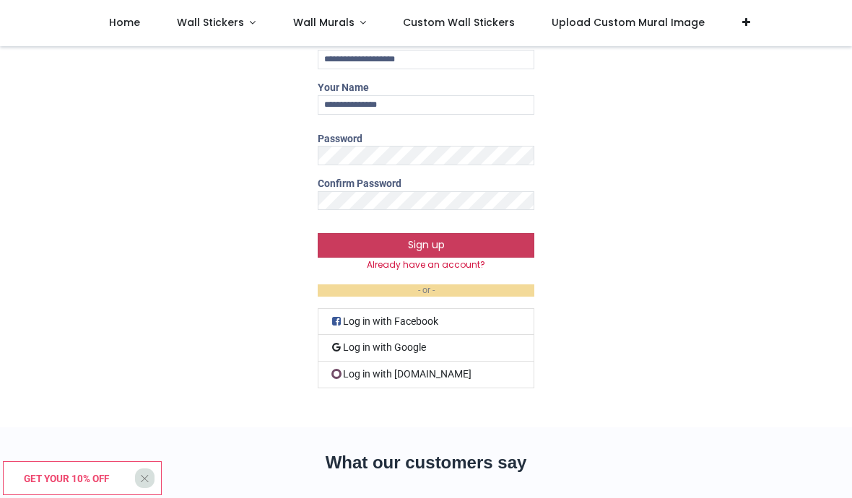
click at [414, 244] on button "Sign up" at bounding box center [426, 245] width 217 height 25
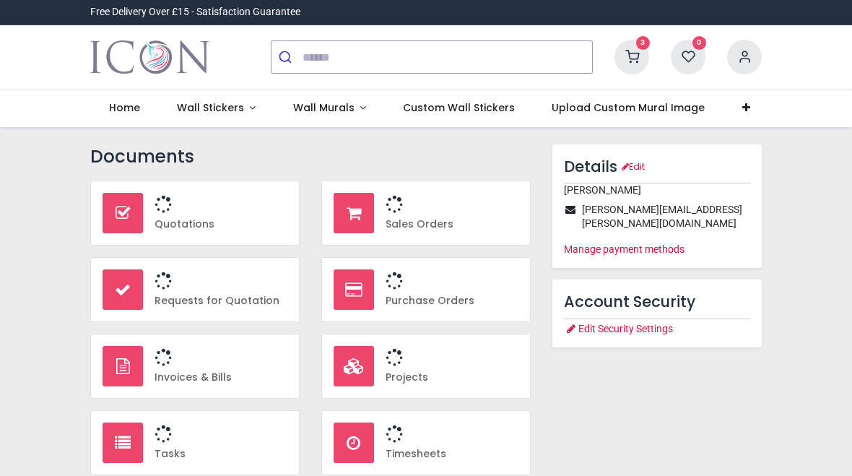
type input "**********"
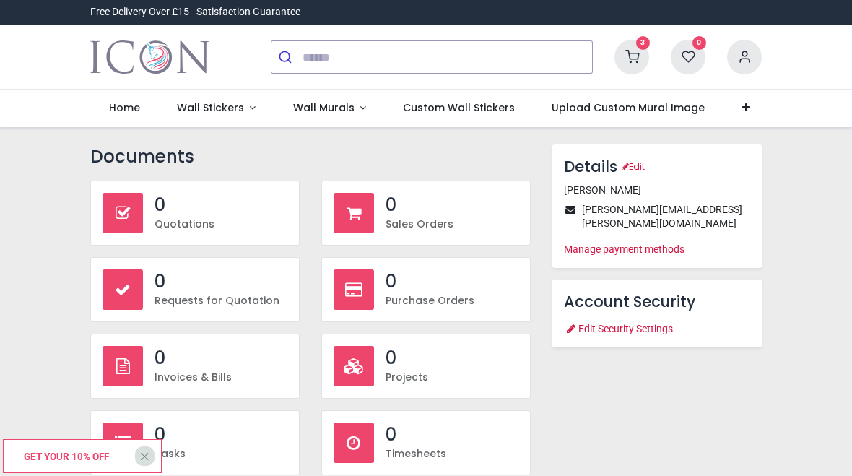
click at [748, 55] on icon at bounding box center [744, 57] width 35 height 35
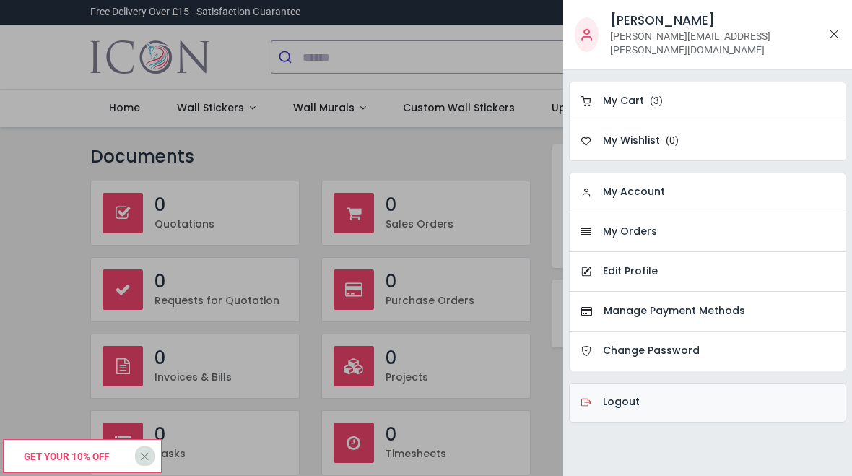
click at [616, 395] on h6 "Logout" at bounding box center [621, 402] width 37 height 14
